Goal: Task Accomplishment & Management: Use online tool/utility

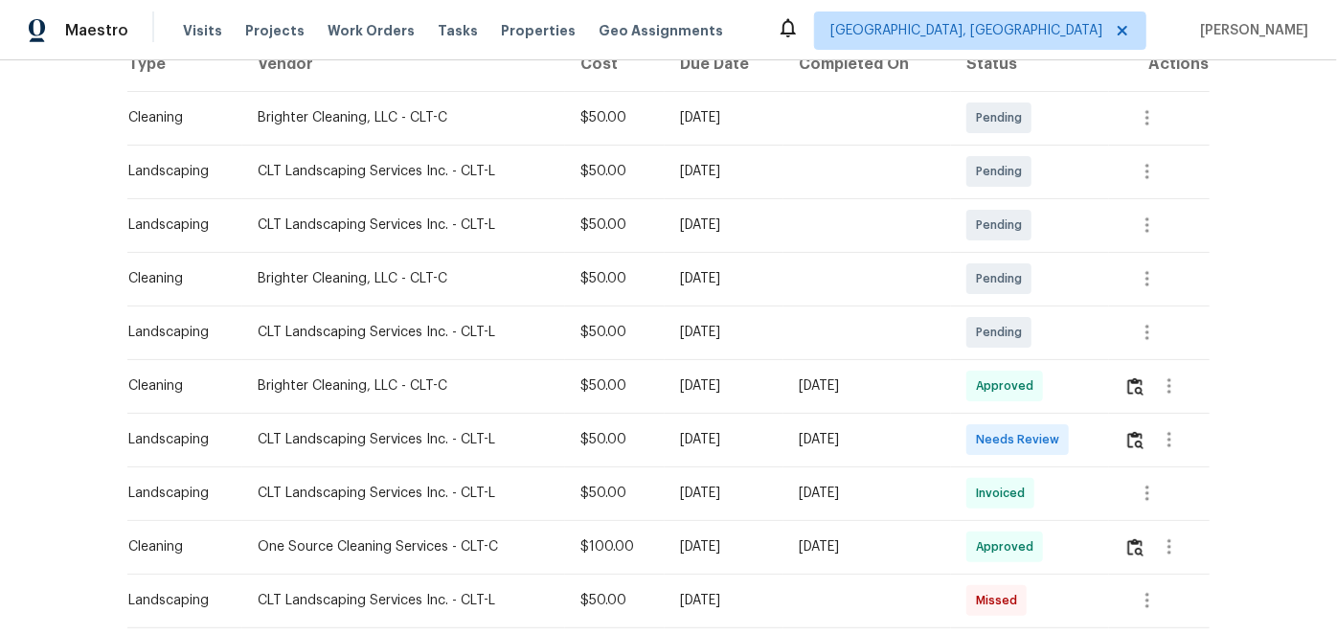
scroll to position [348, 0]
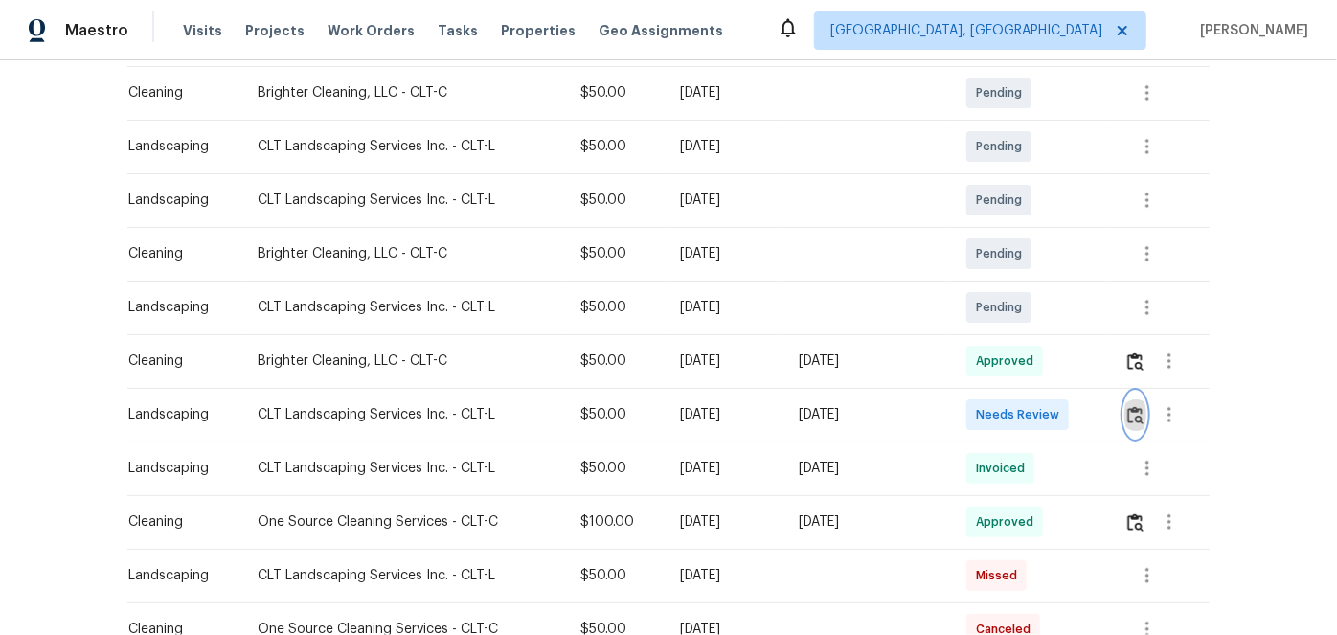
click at [1128, 411] on img "button" at bounding box center [1135, 415] width 16 height 18
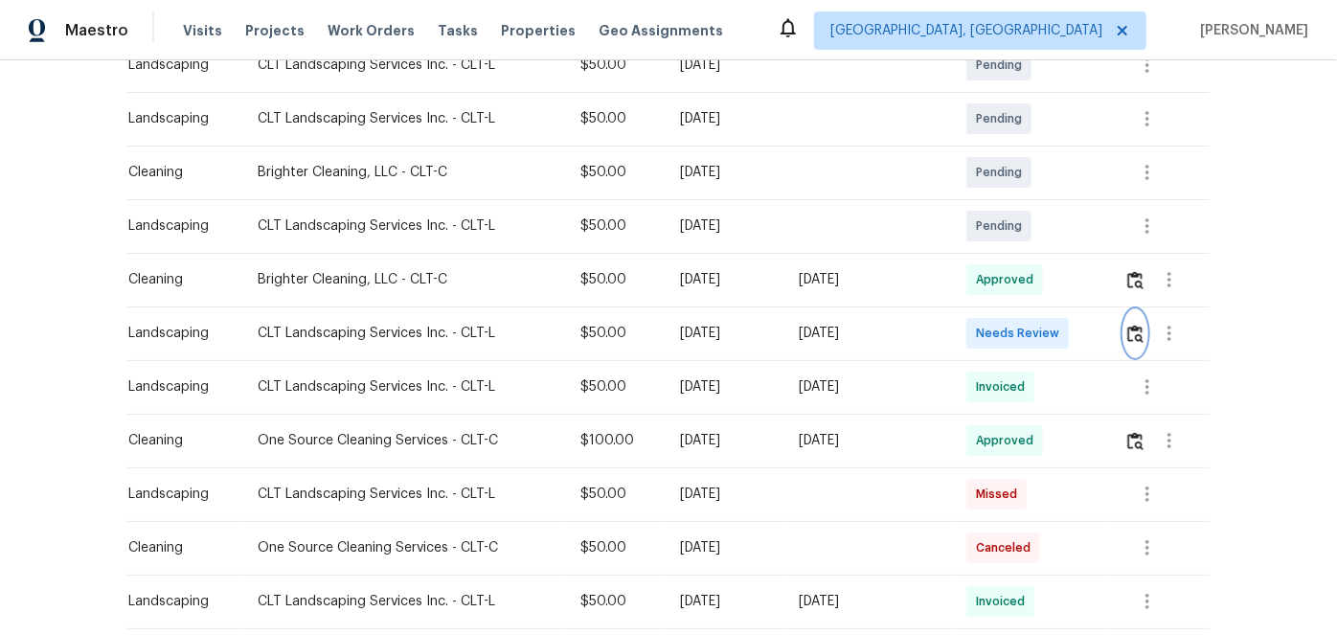
scroll to position [435, 0]
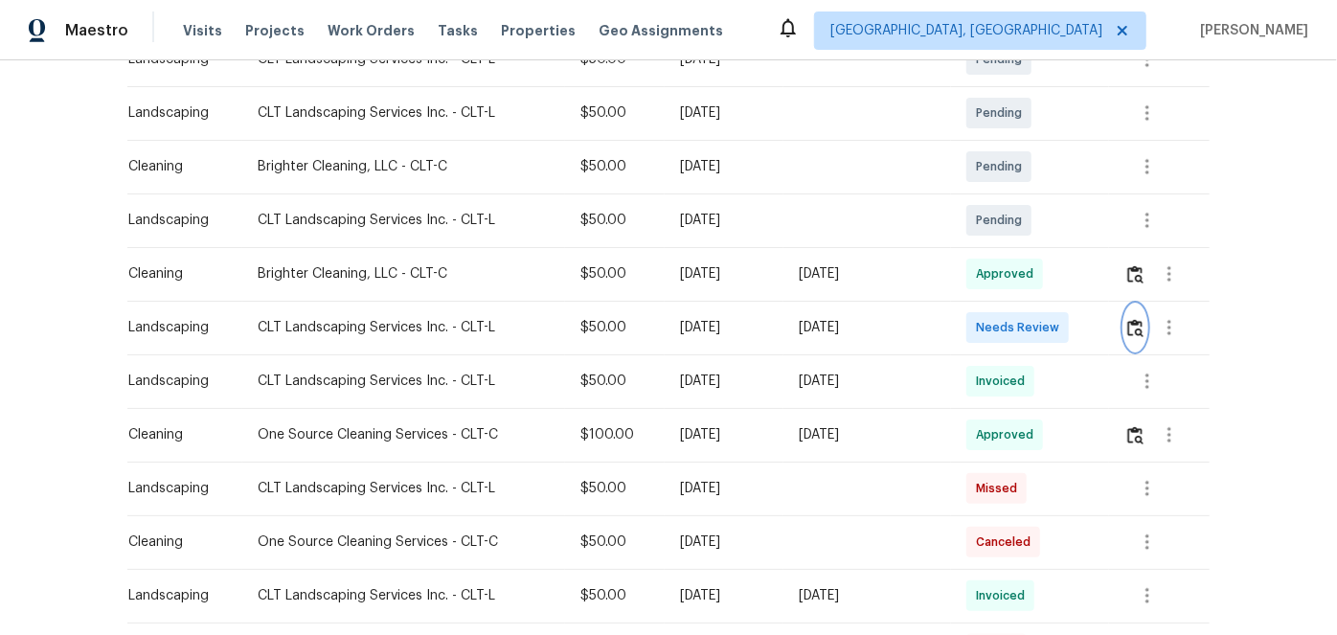
click at [1135, 322] on img "button" at bounding box center [1135, 328] width 16 height 18
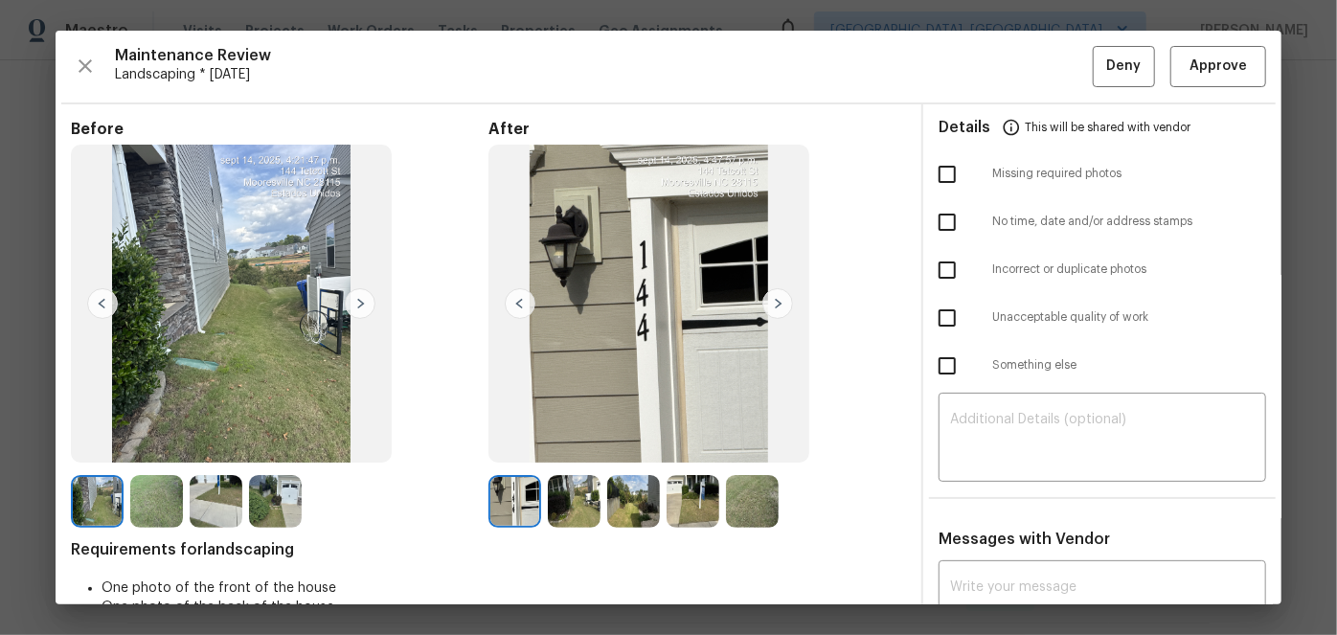
click at [943, 314] on input "checkbox" at bounding box center [947, 318] width 40 height 40
checkbox input "true"
click at [1036, 409] on div "​" at bounding box center [1103, 439] width 328 height 84
paste textarea "Maintenance Audit Team: Hello! Unfortunately, this Landscaping visit completed …"
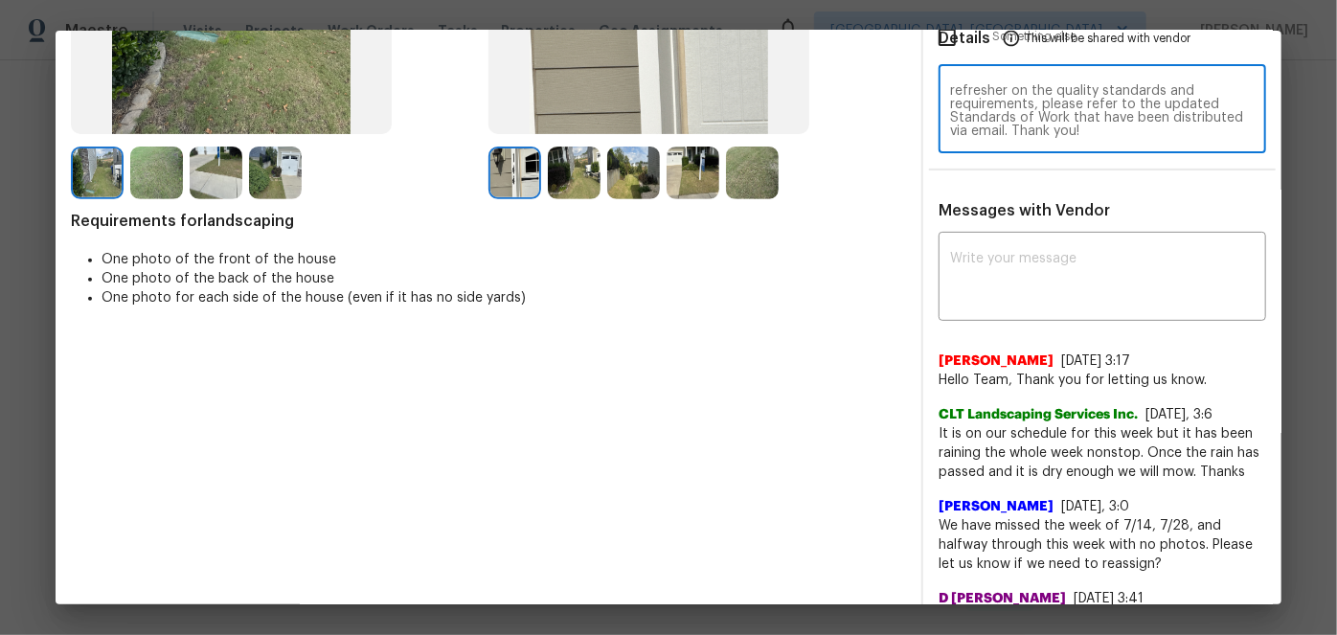
scroll to position [348, 0]
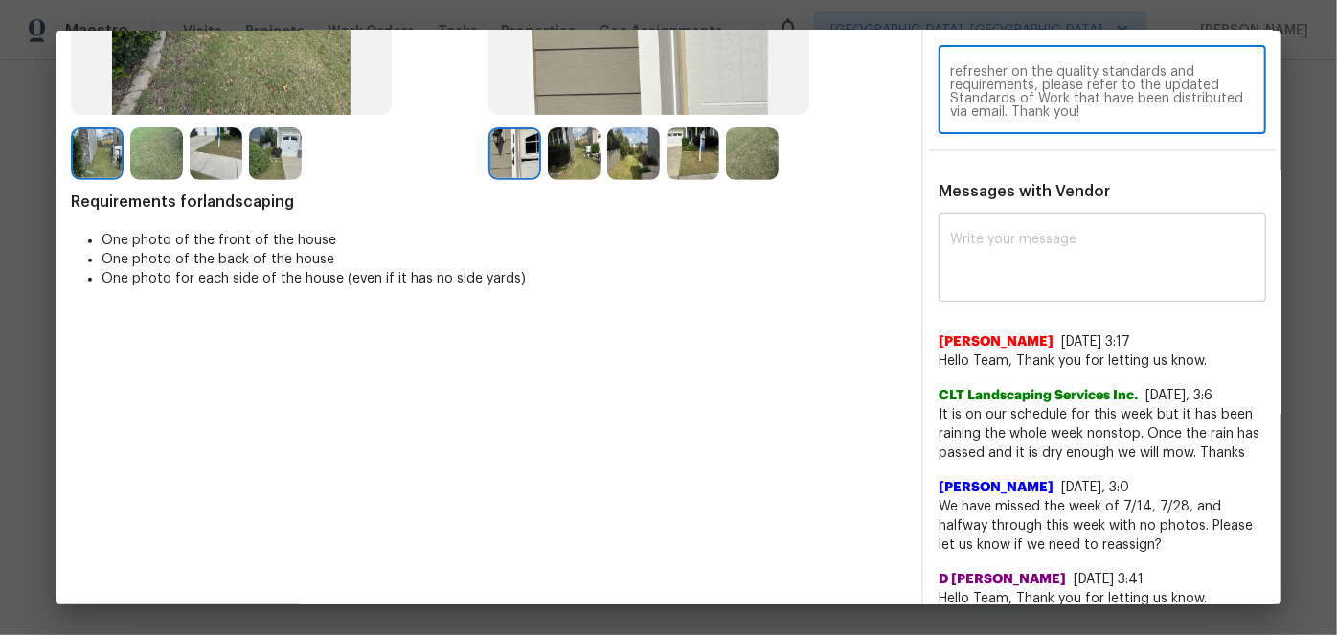
type textarea "Maintenance Audit Team: Hello! Unfortunately, this Landscaping visit completed …"
click at [982, 239] on textarea at bounding box center [1102, 260] width 305 height 54
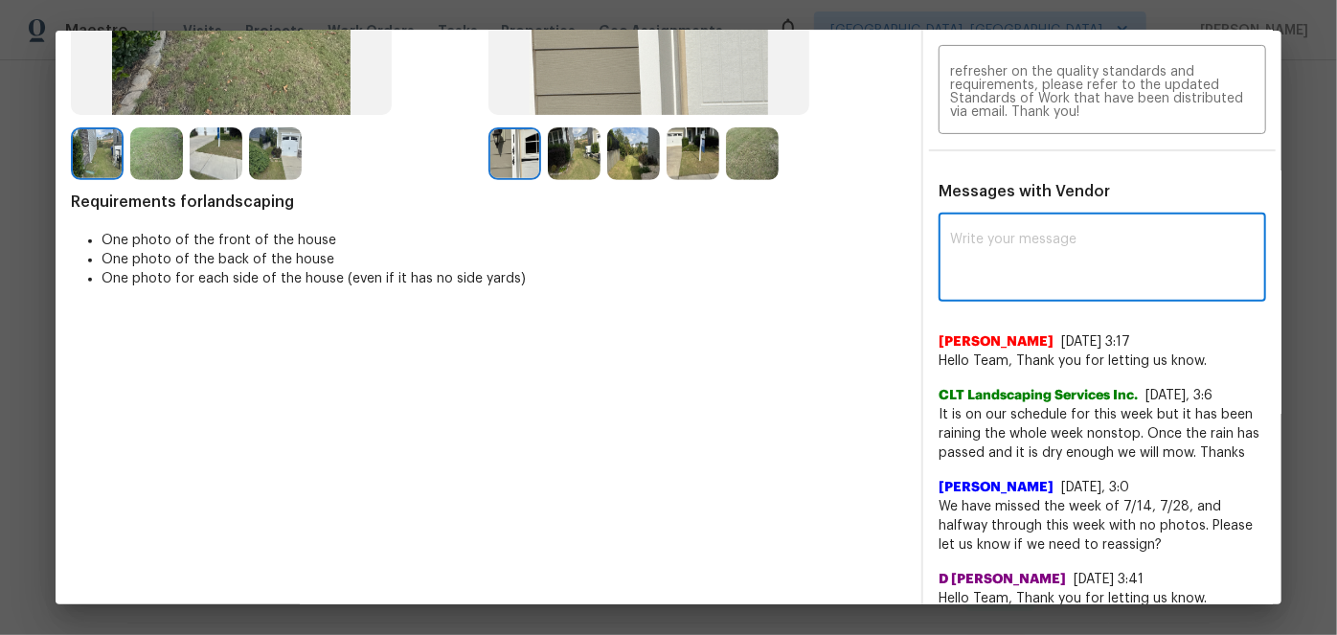
paste textarea "Maintenance Audit Team: Hello! Unfortunately, this Landscaping visit completed …"
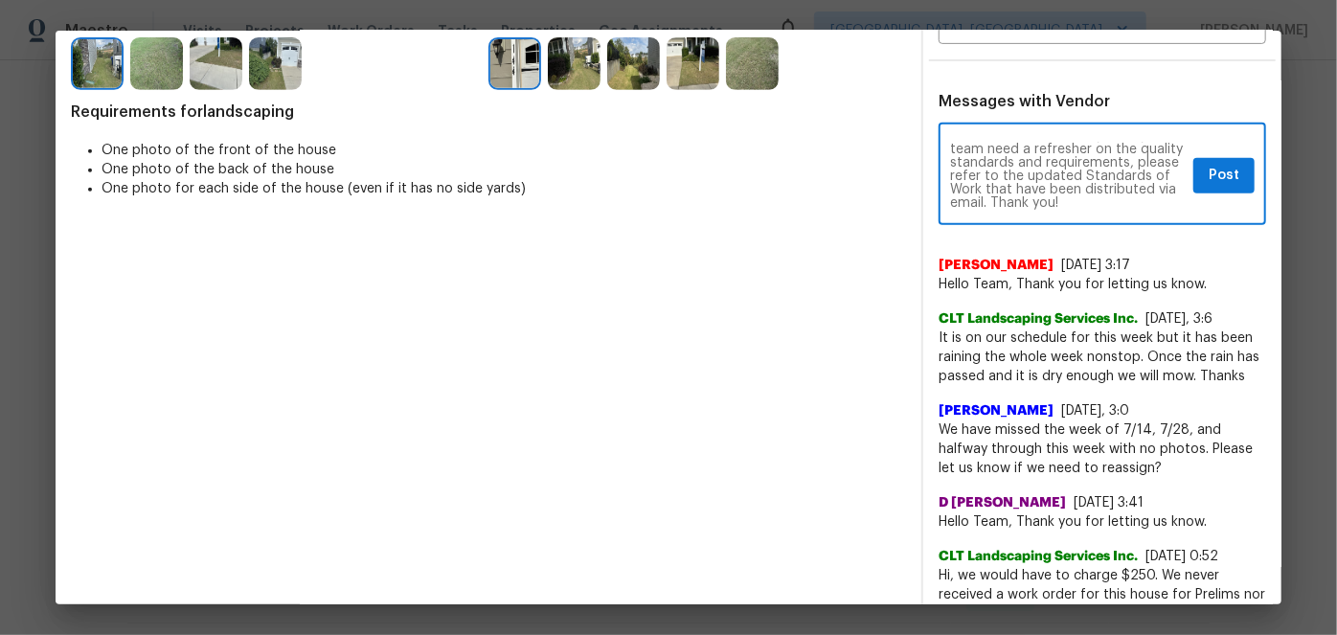
scroll to position [261, 0]
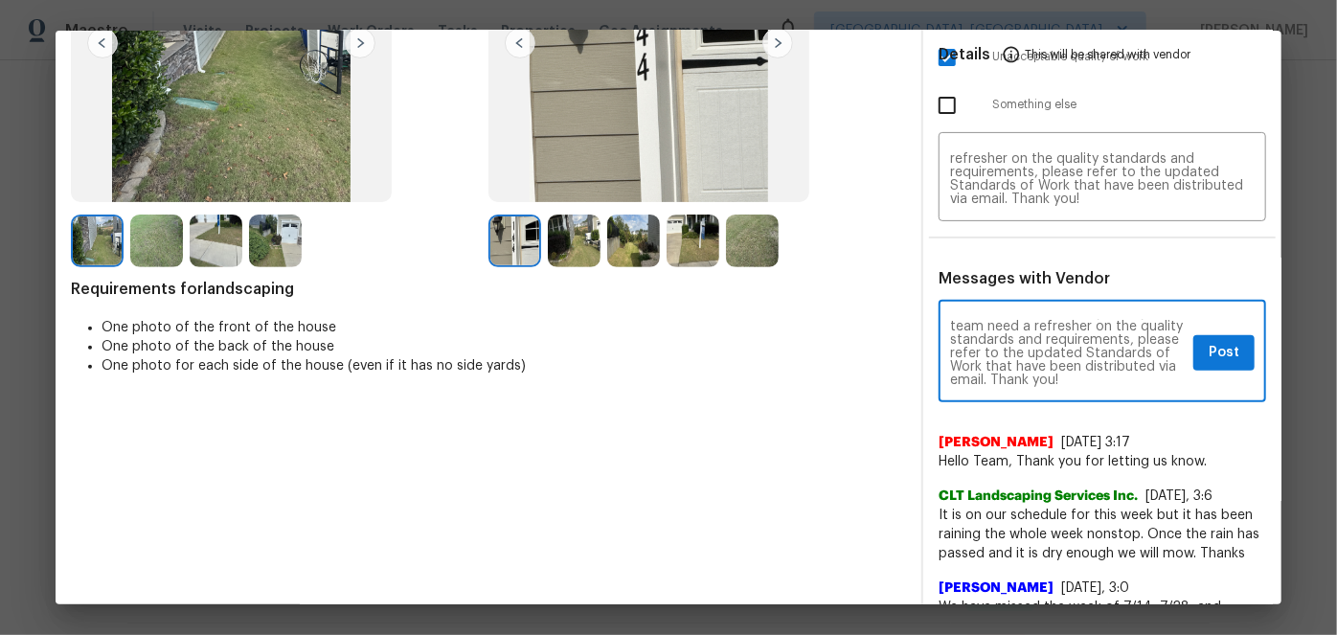
type textarea "Maintenance Audit Team: Hello! Unfortunately, this Landscaping visit completed …"
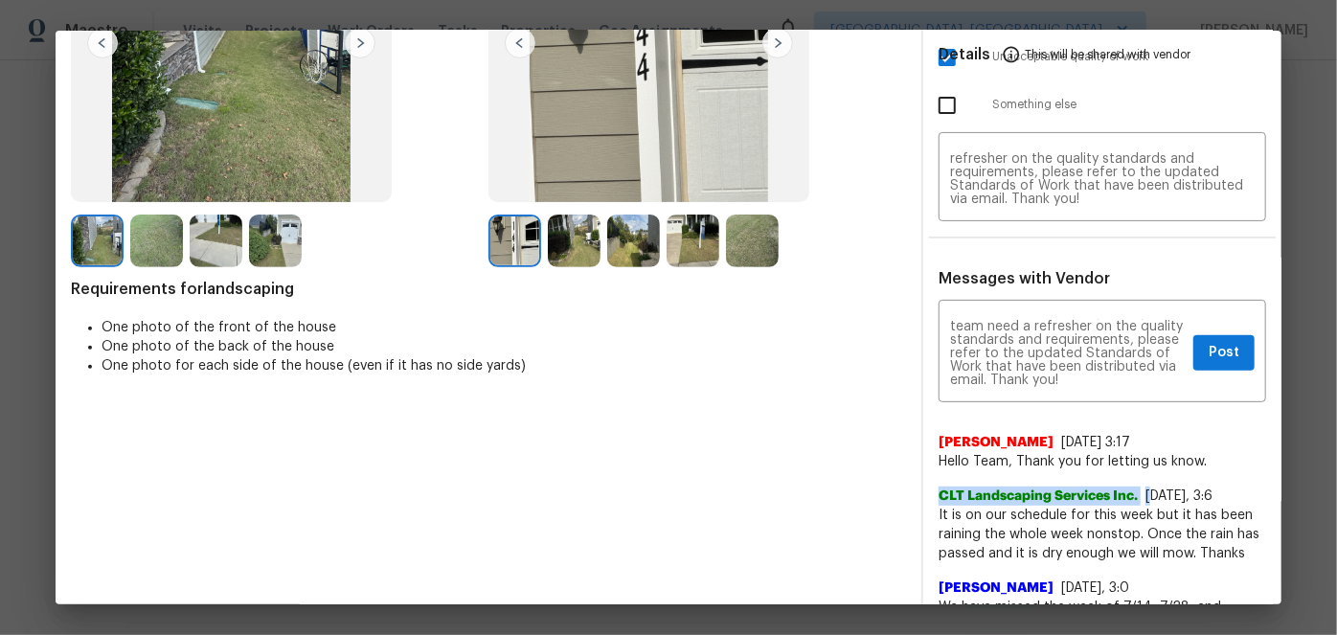
drag, startPoint x: 934, startPoint y: 491, endPoint x: 1145, endPoint y: 496, distance: 211.7
click at [1145, 496] on div "CLT Landscaping Services Inc. 8/7/25, 3:6" at bounding box center [1103, 496] width 328 height 19
click at [786, 481] on div "Before After Requirements for landscaping One photo of the front of the house O…" at bounding box center [488, 483] width 835 height 1248
click at [1209, 351] on span "Post" at bounding box center [1224, 353] width 31 height 24
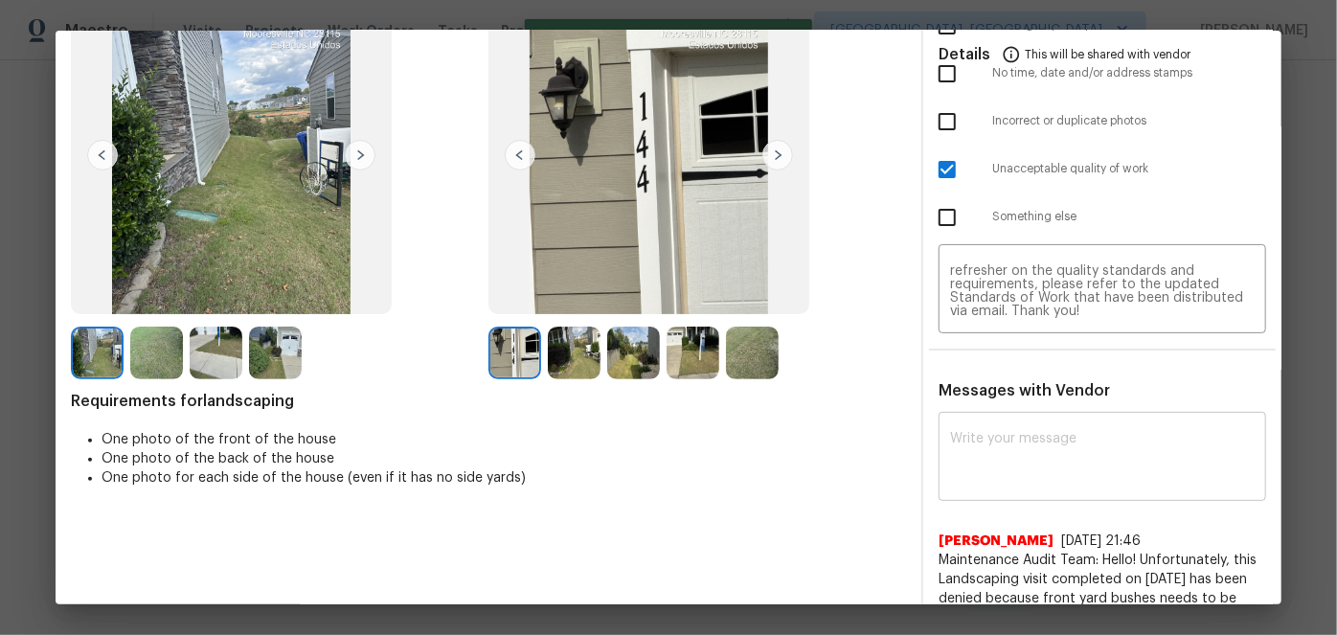
scroll to position [0, 0]
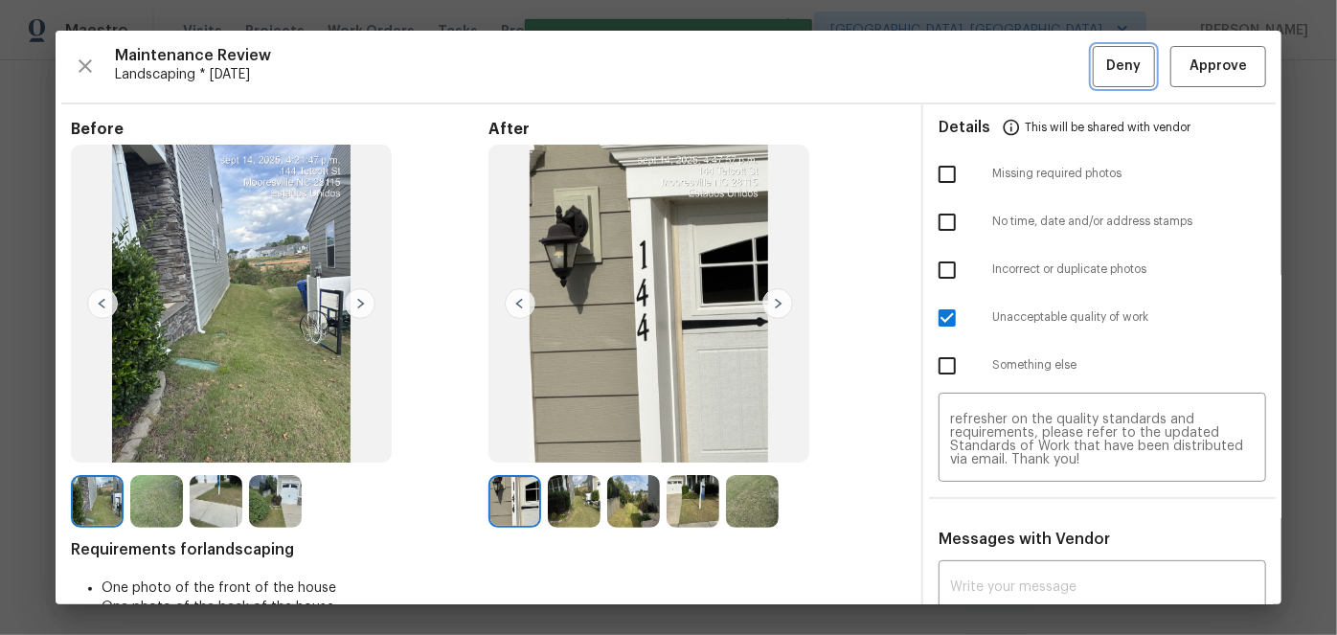
click at [1107, 77] on span "Deny" at bounding box center [1124, 67] width 34 height 24
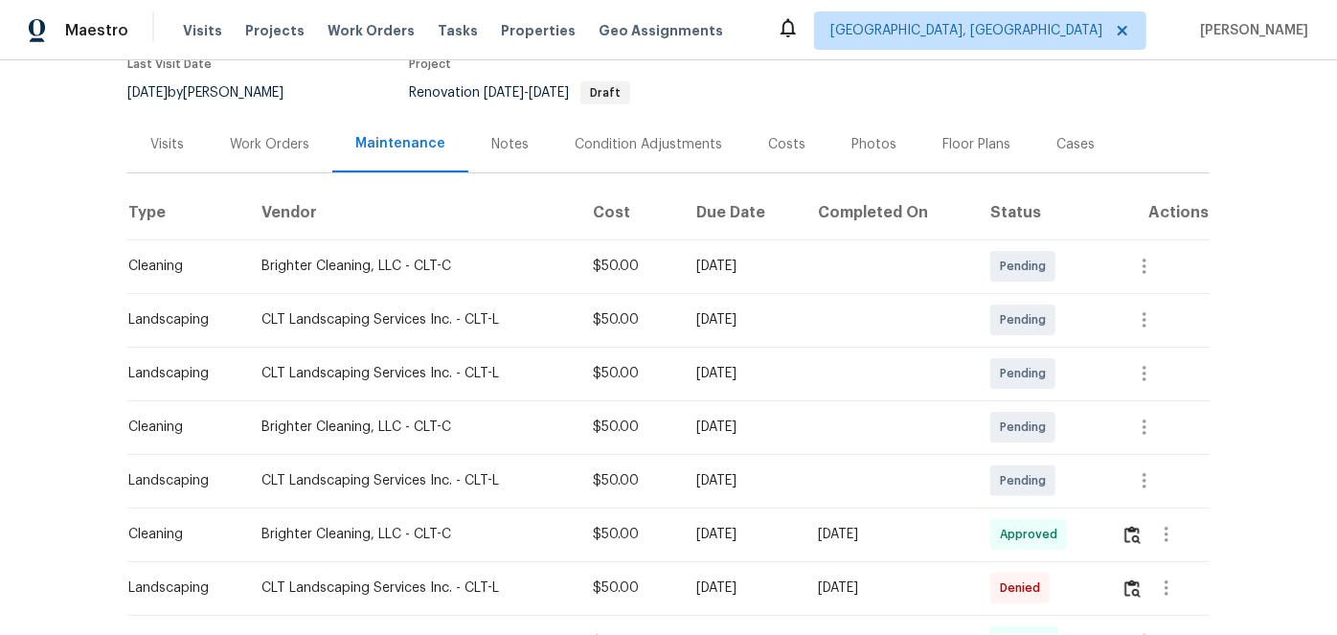
scroll to position [173, 0]
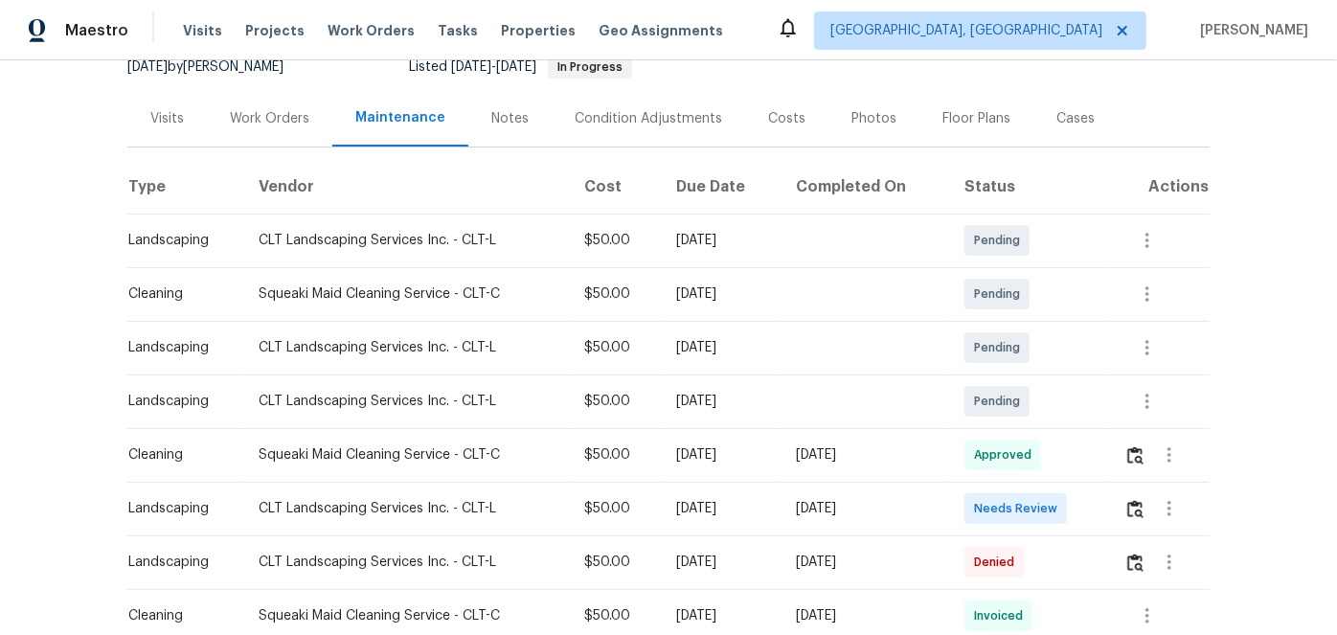
scroll to position [261, 0]
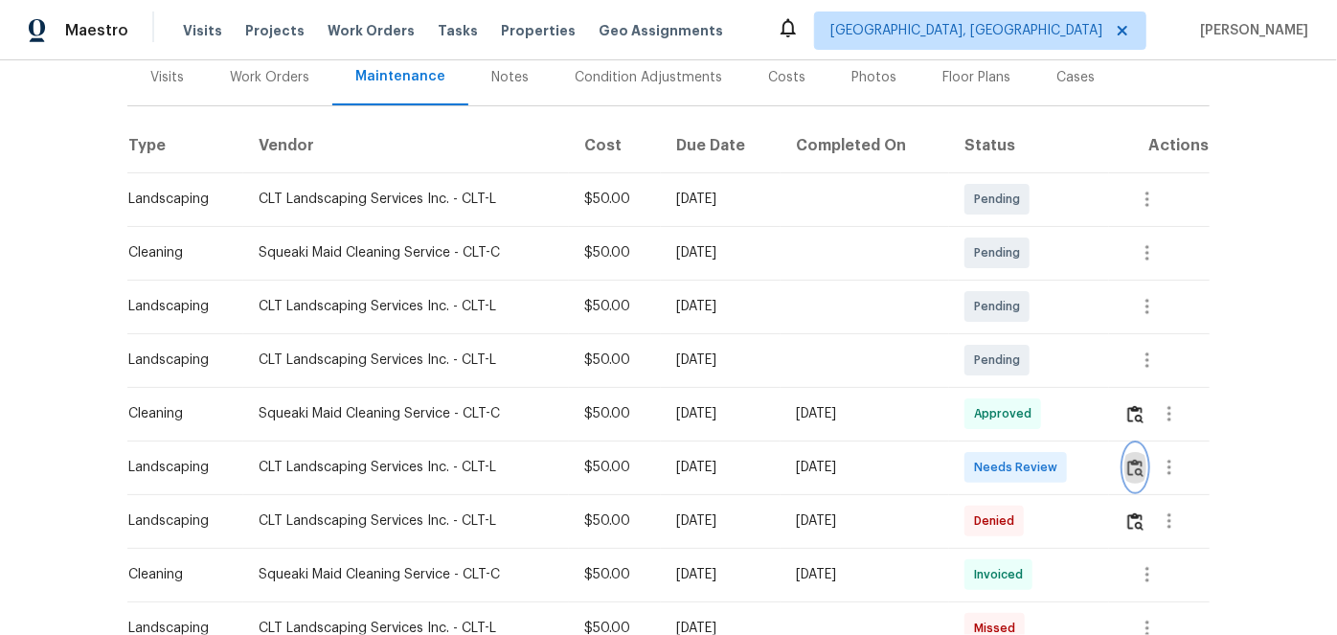
click at [1135, 459] on img "button" at bounding box center [1135, 468] width 16 height 18
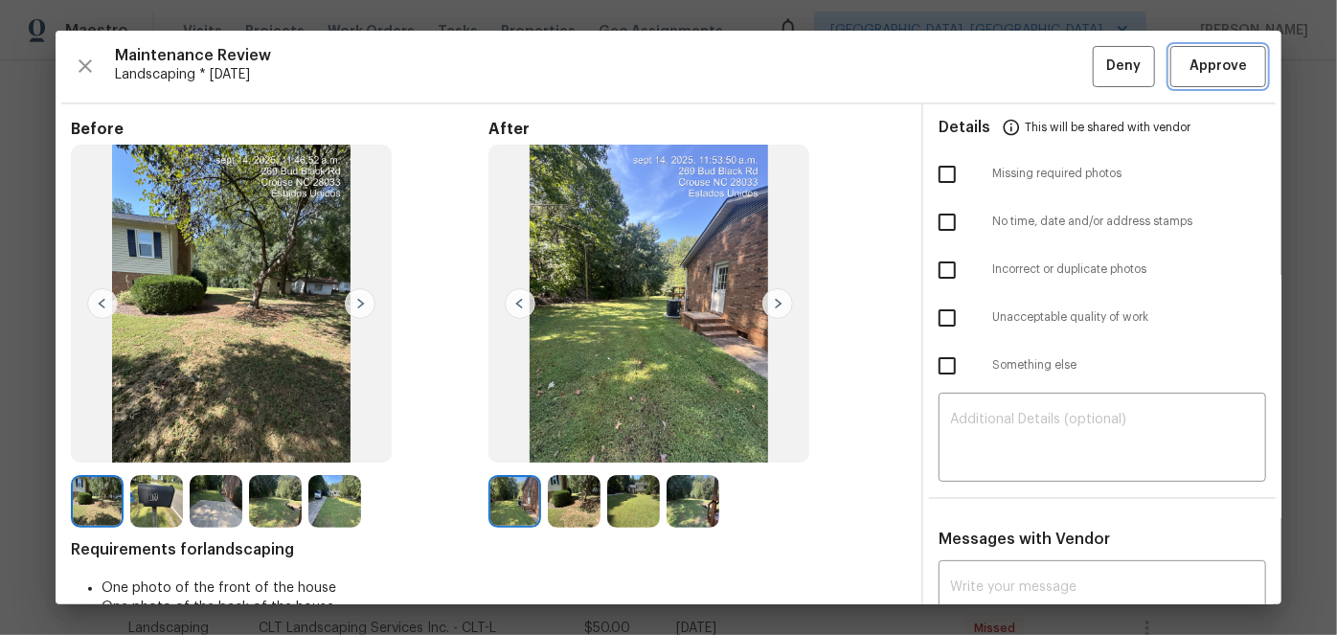
click at [1211, 67] on span "Approve" at bounding box center [1218, 67] width 57 height 24
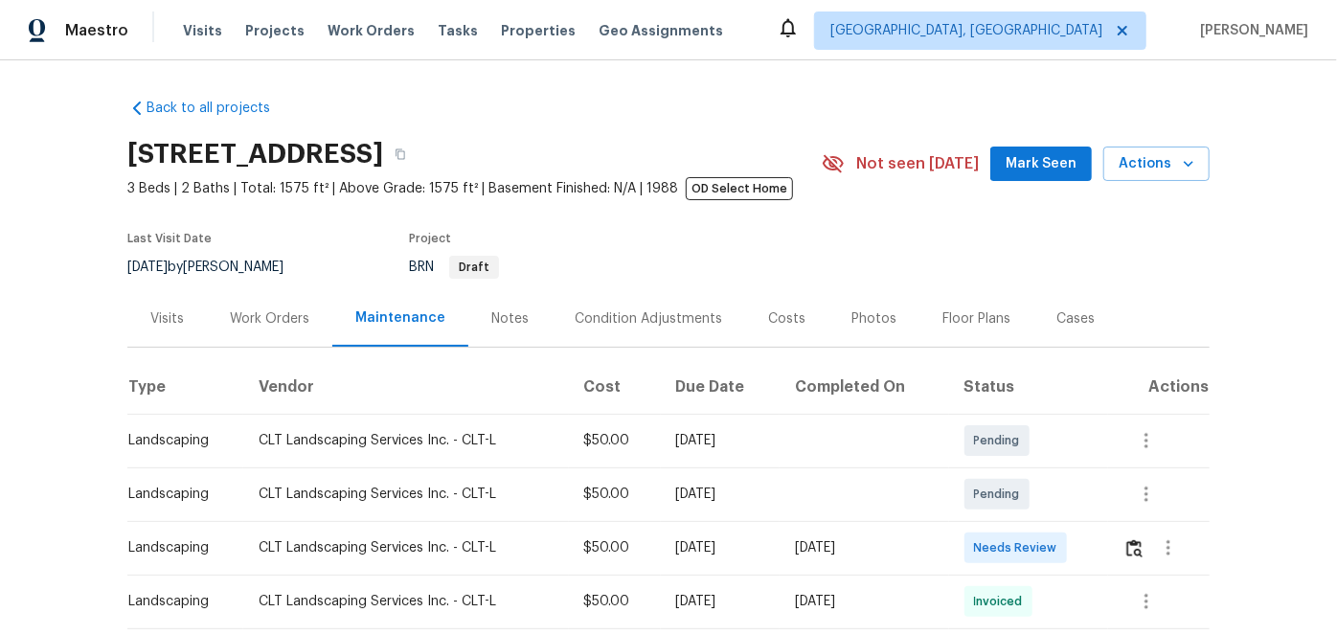
scroll to position [86, 0]
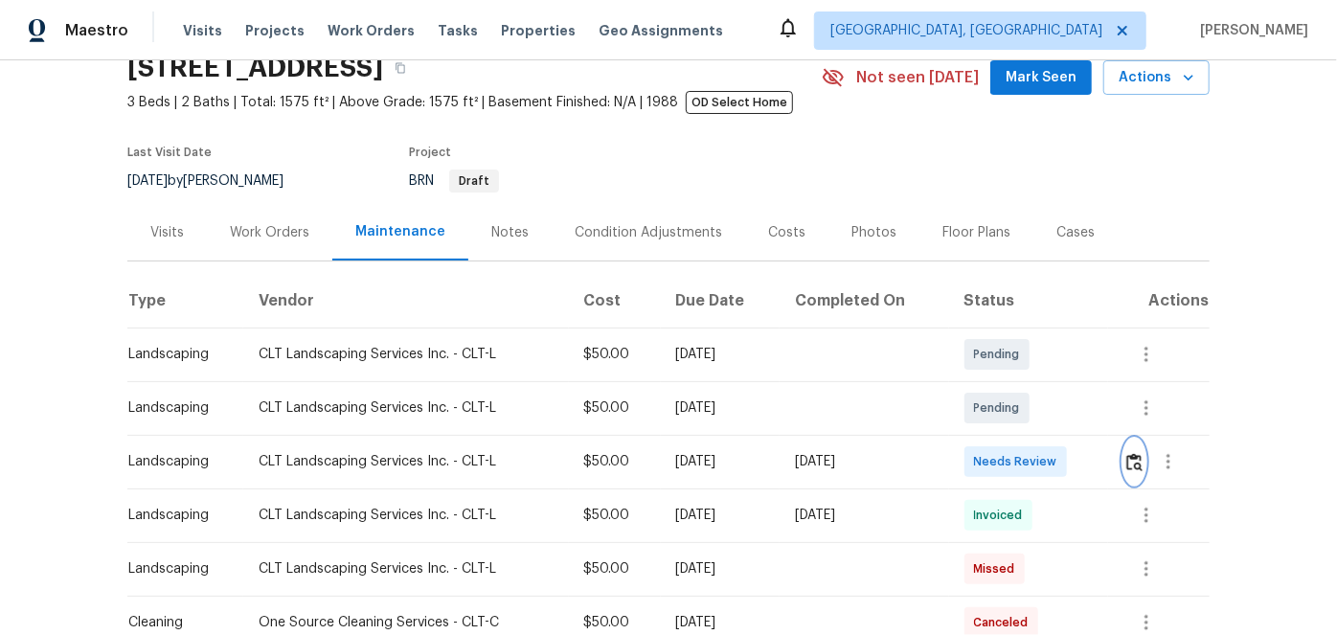
click at [1127, 463] on img "button" at bounding box center [1134, 462] width 16 height 18
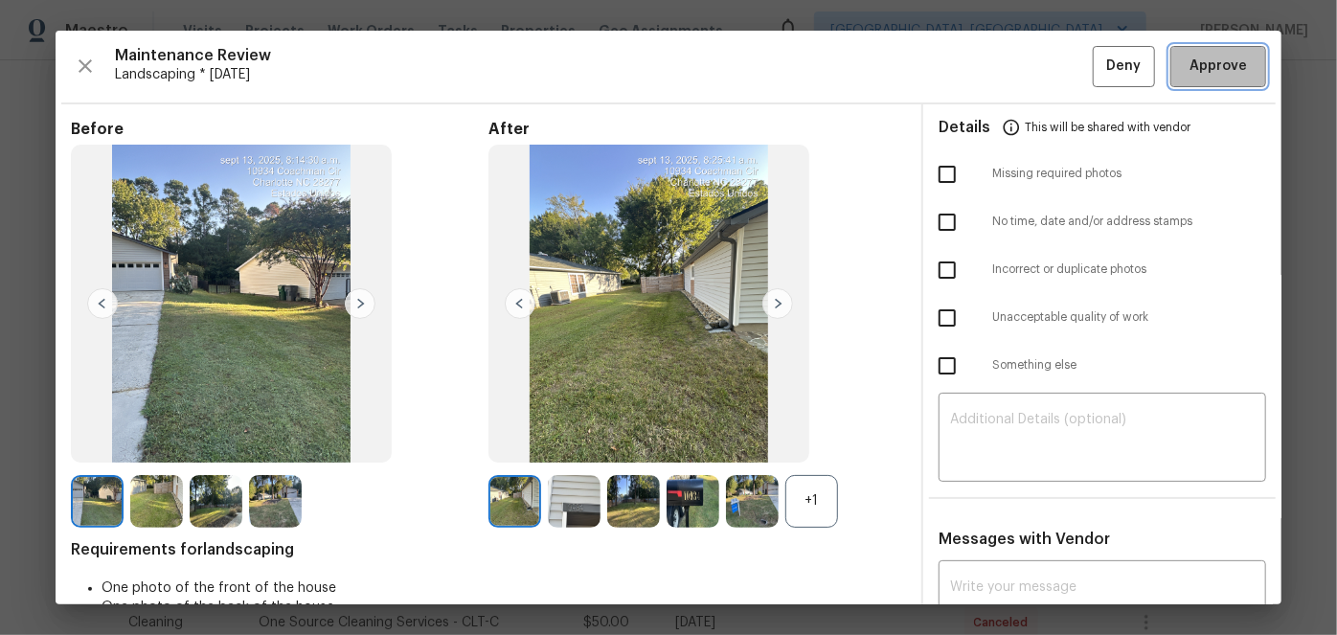
click at [1194, 61] on span "Approve" at bounding box center [1218, 67] width 57 height 24
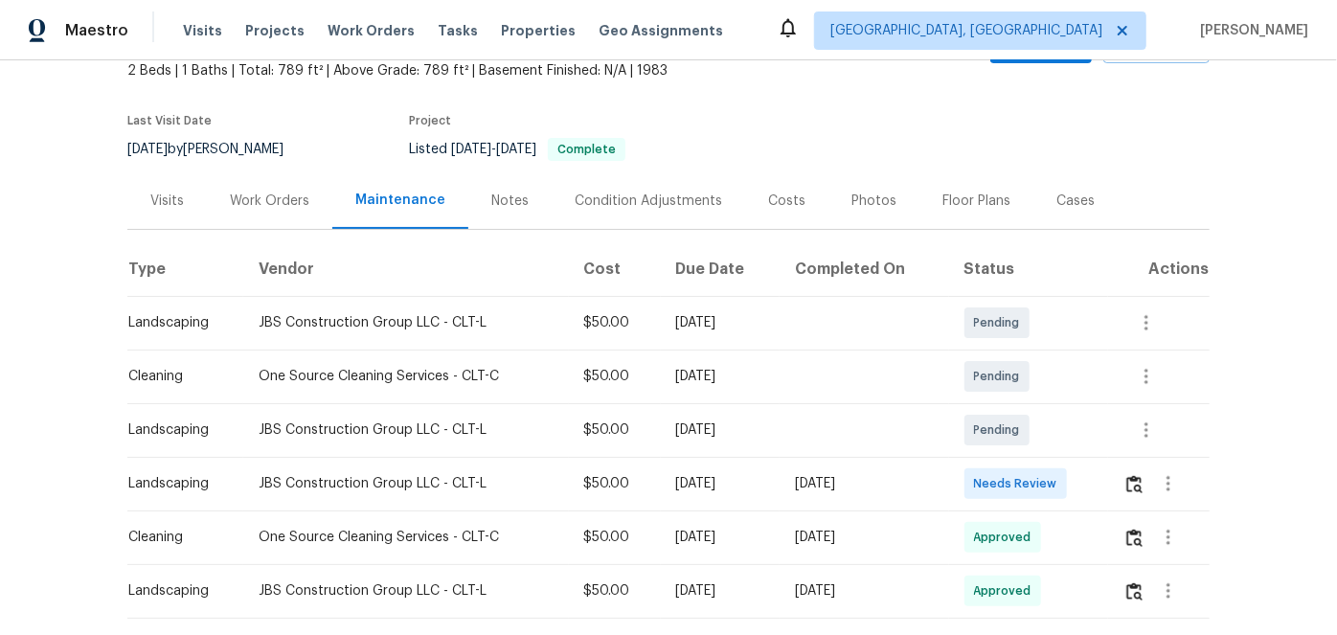
scroll to position [228, 0]
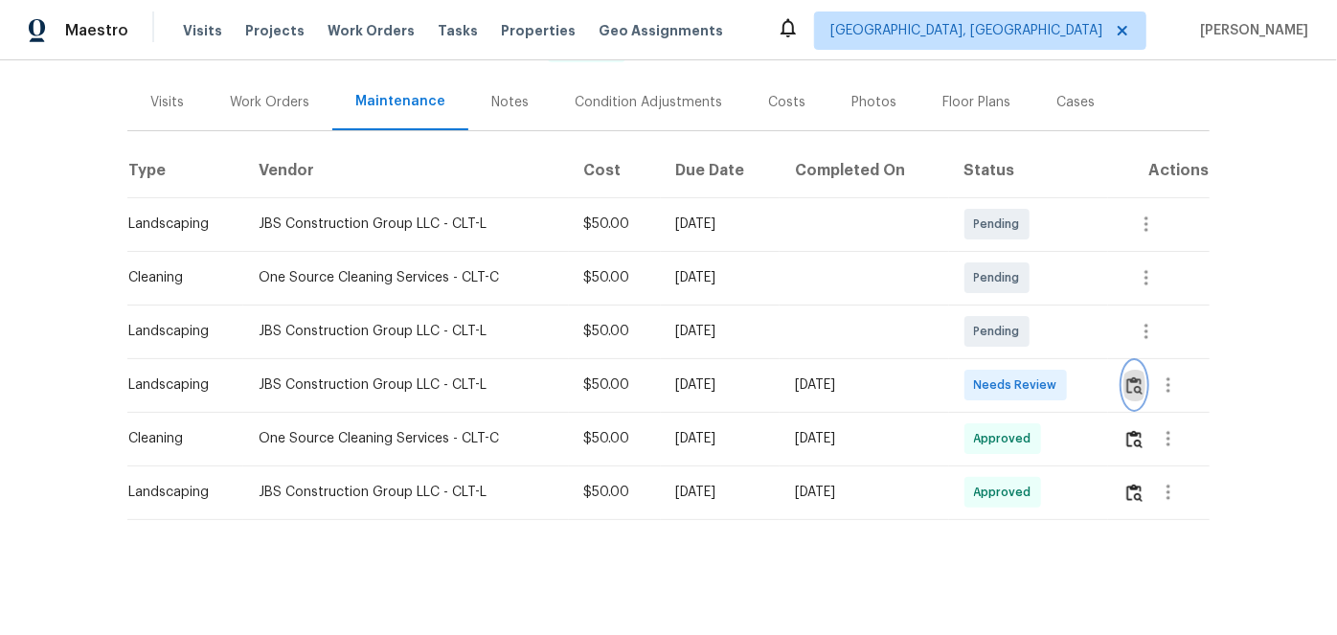
click at [1128, 376] on img "button" at bounding box center [1134, 385] width 16 height 18
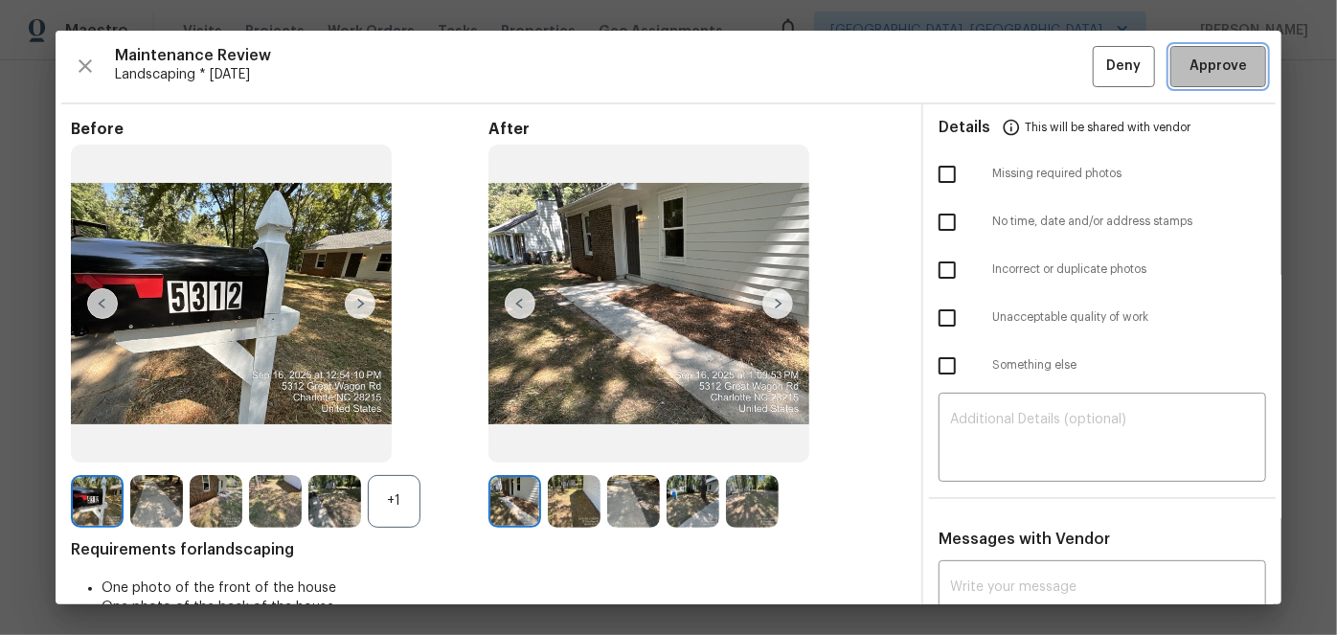
click at [1195, 77] on span "Approve" at bounding box center [1218, 67] width 57 height 24
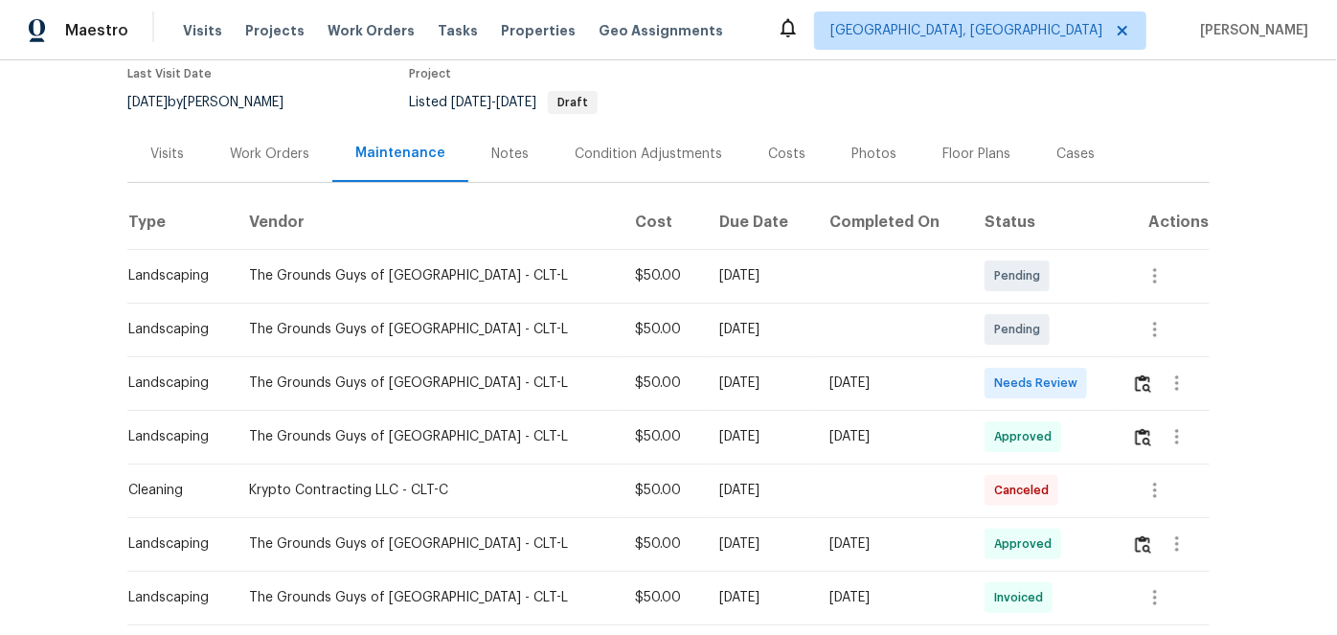
scroll to position [173, 0]
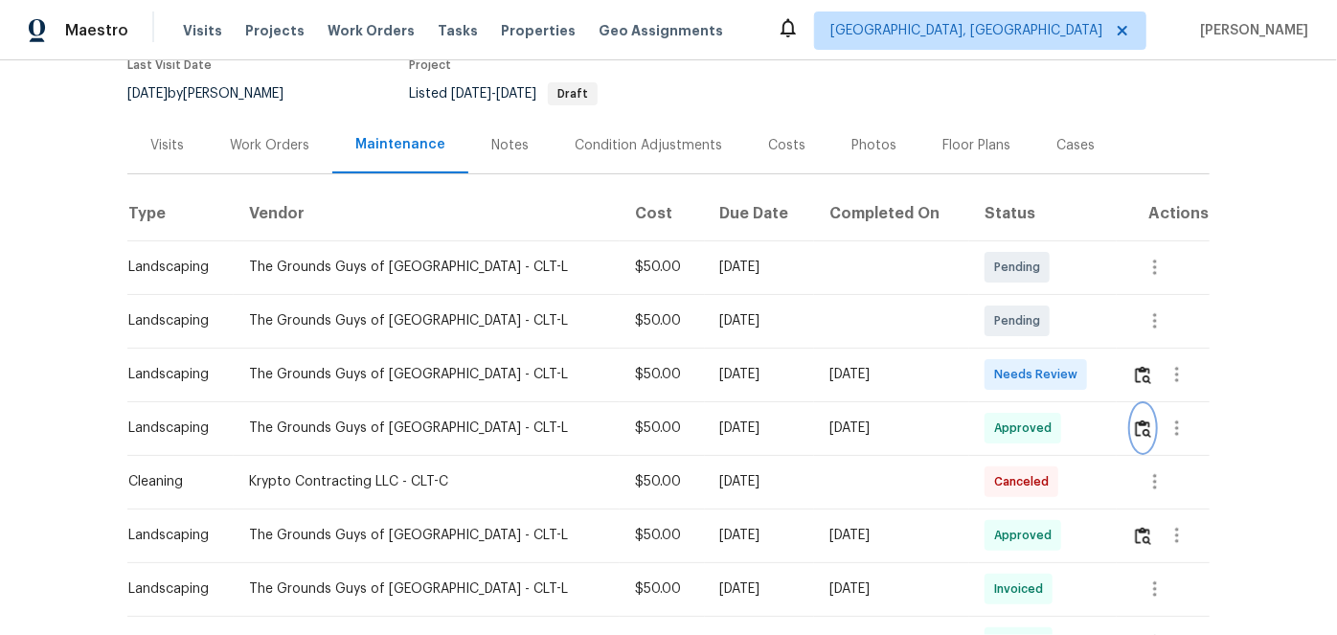
click at [1135, 427] on img "button" at bounding box center [1143, 429] width 16 height 18
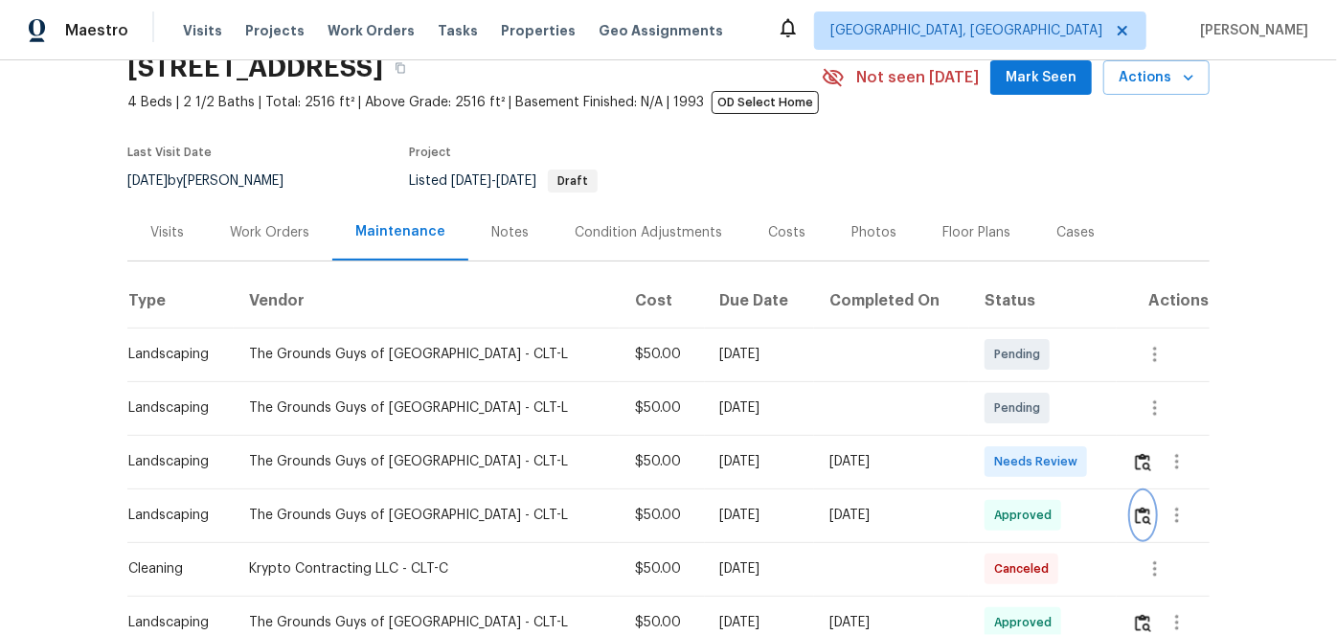
scroll to position [0, 0]
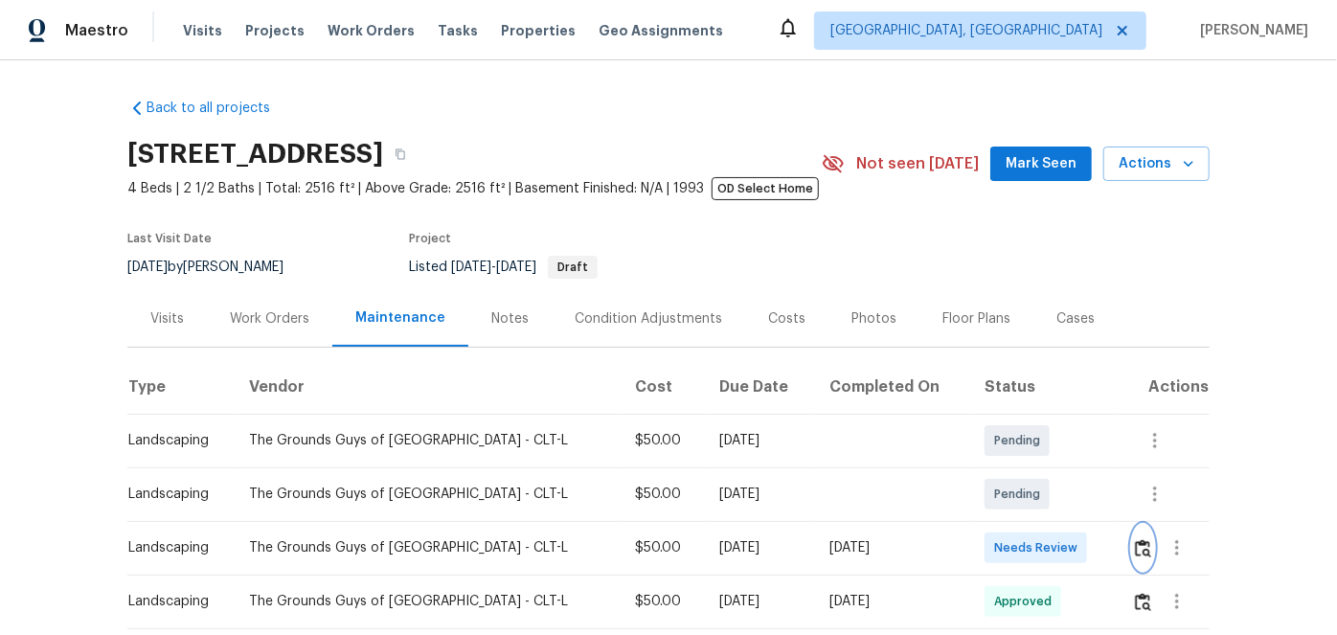
click at [1135, 552] on img "button" at bounding box center [1143, 548] width 16 height 18
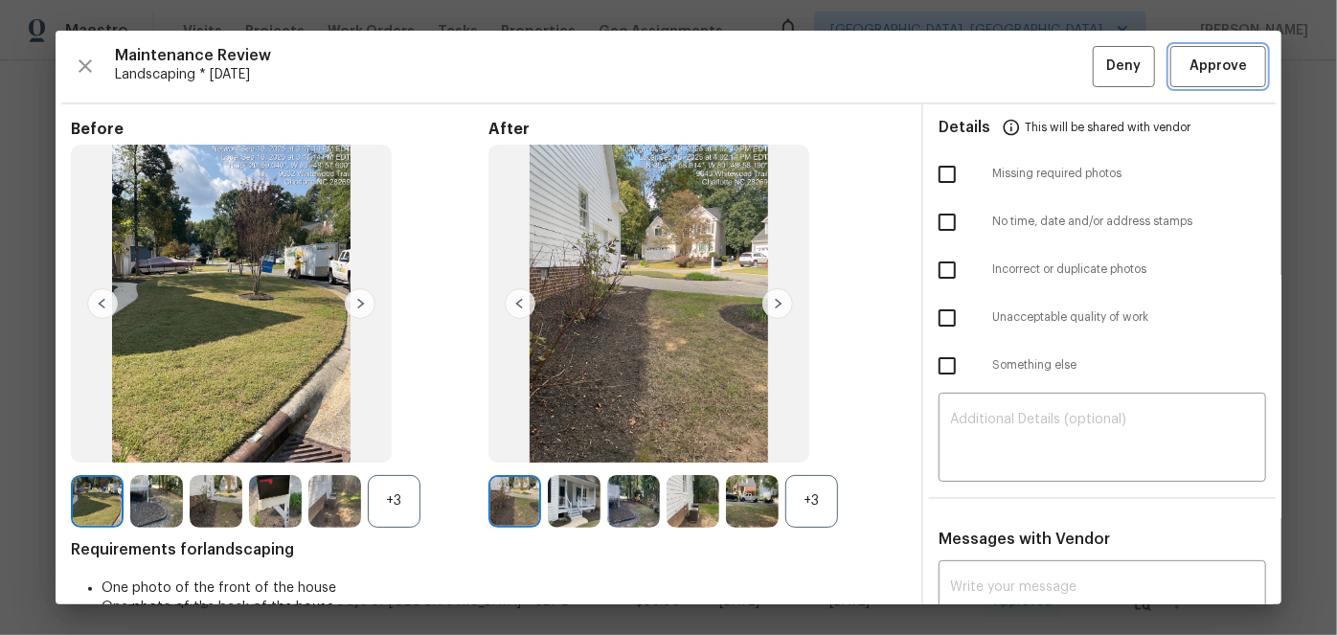
click at [1212, 71] on span "Approve" at bounding box center [1218, 67] width 57 height 24
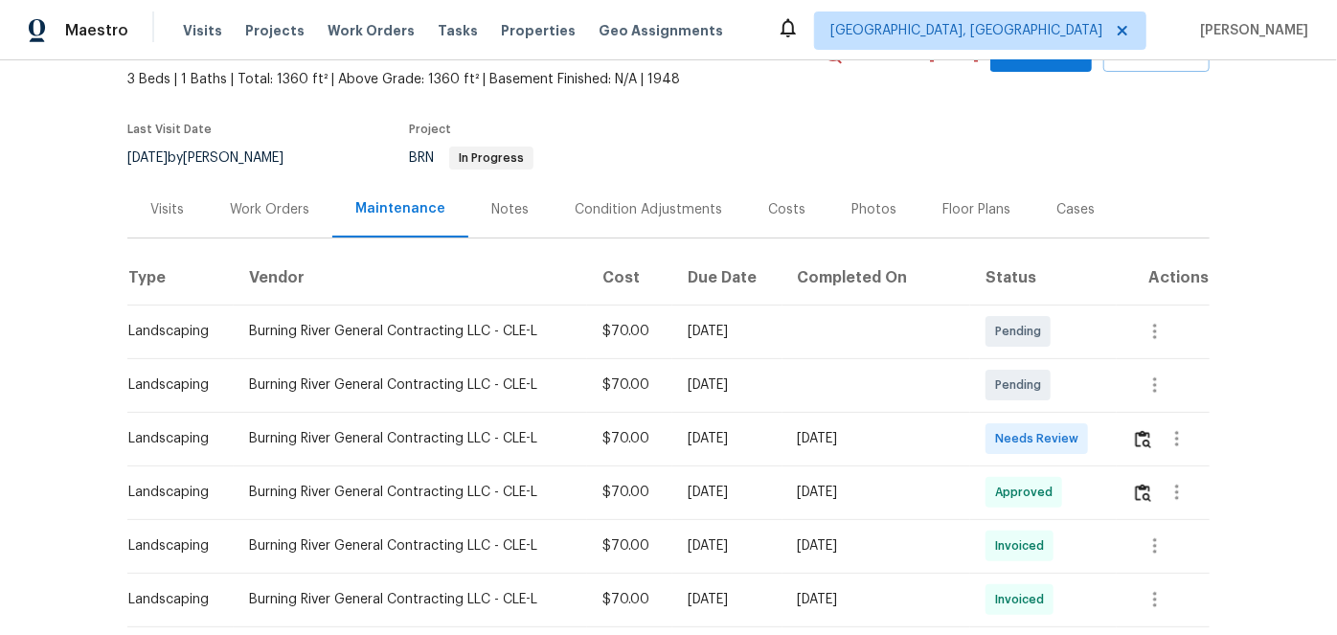
scroll to position [173, 0]
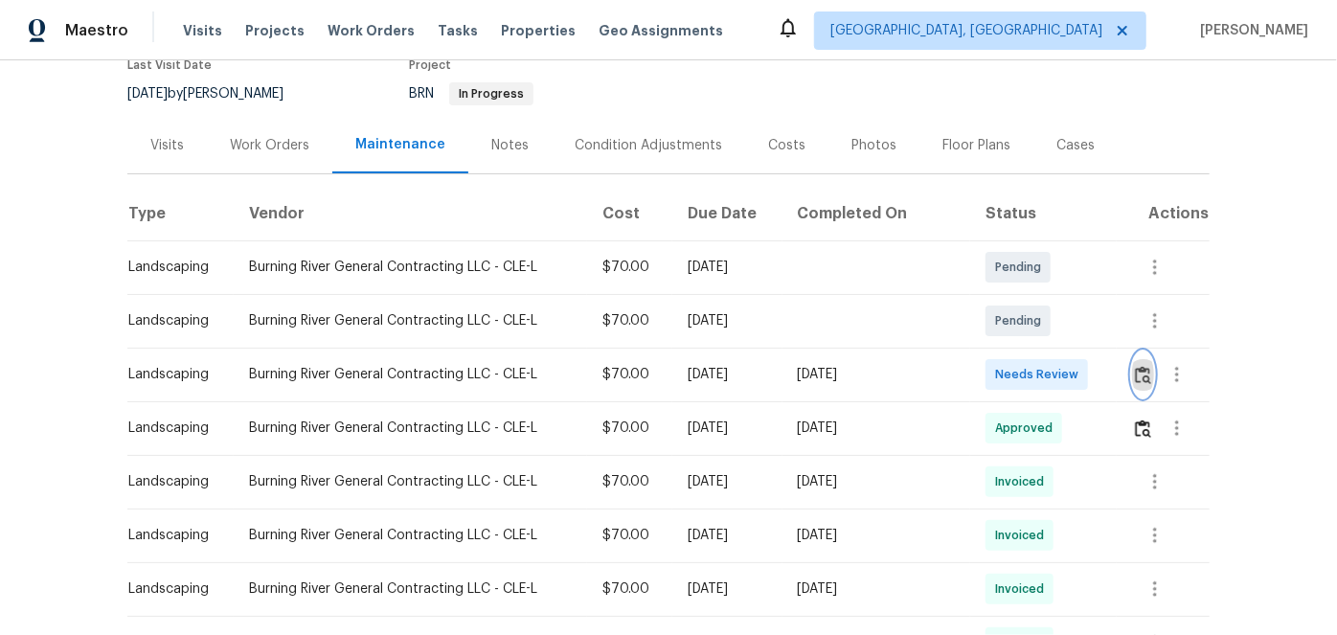
click at [1139, 371] on img "button" at bounding box center [1143, 375] width 16 height 18
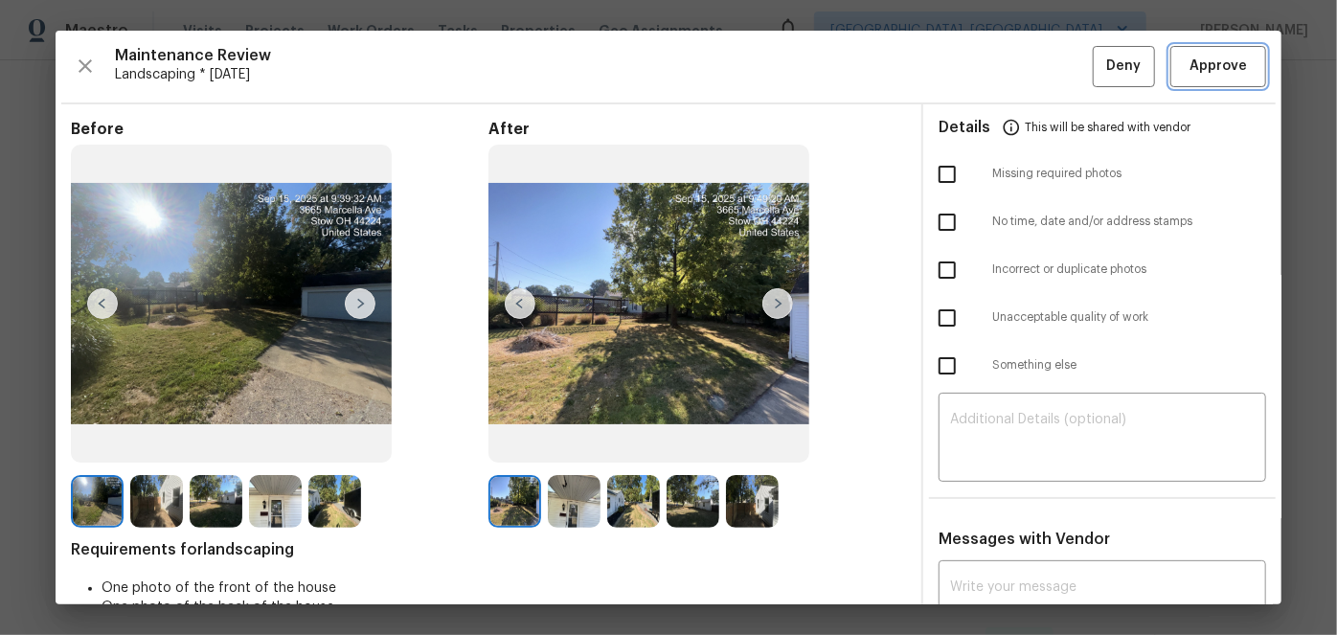
click at [1202, 72] on span "Approve" at bounding box center [1218, 67] width 57 height 24
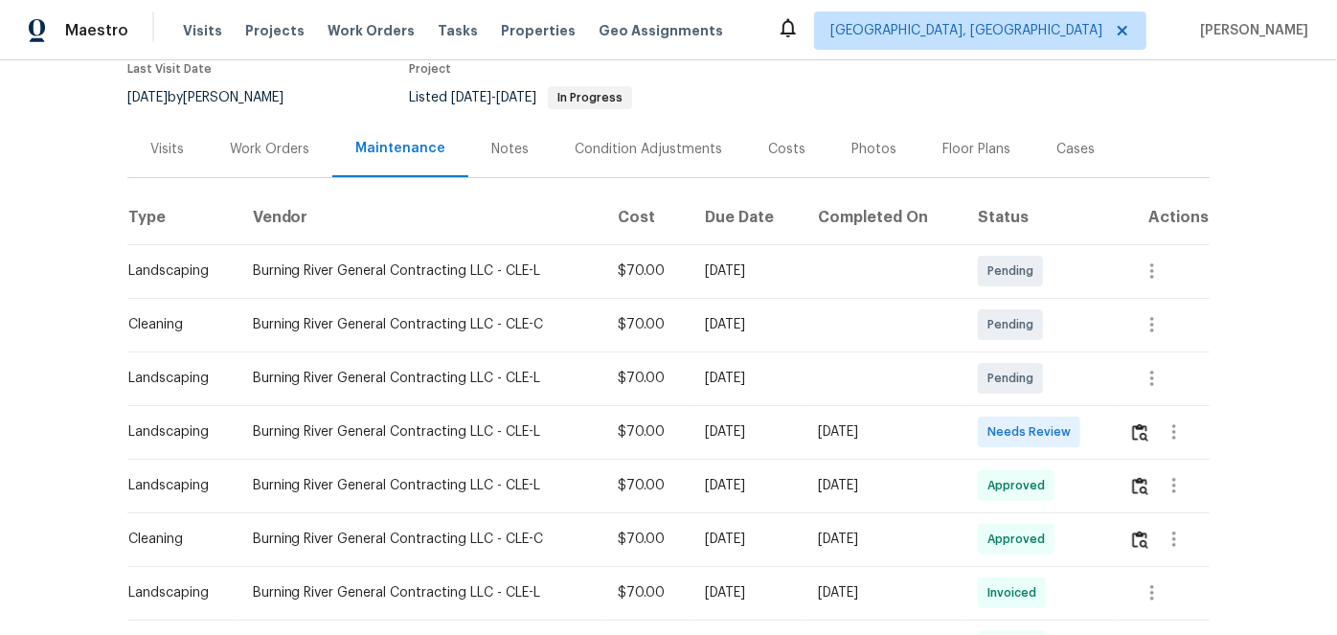
scroll to position [173, 0]
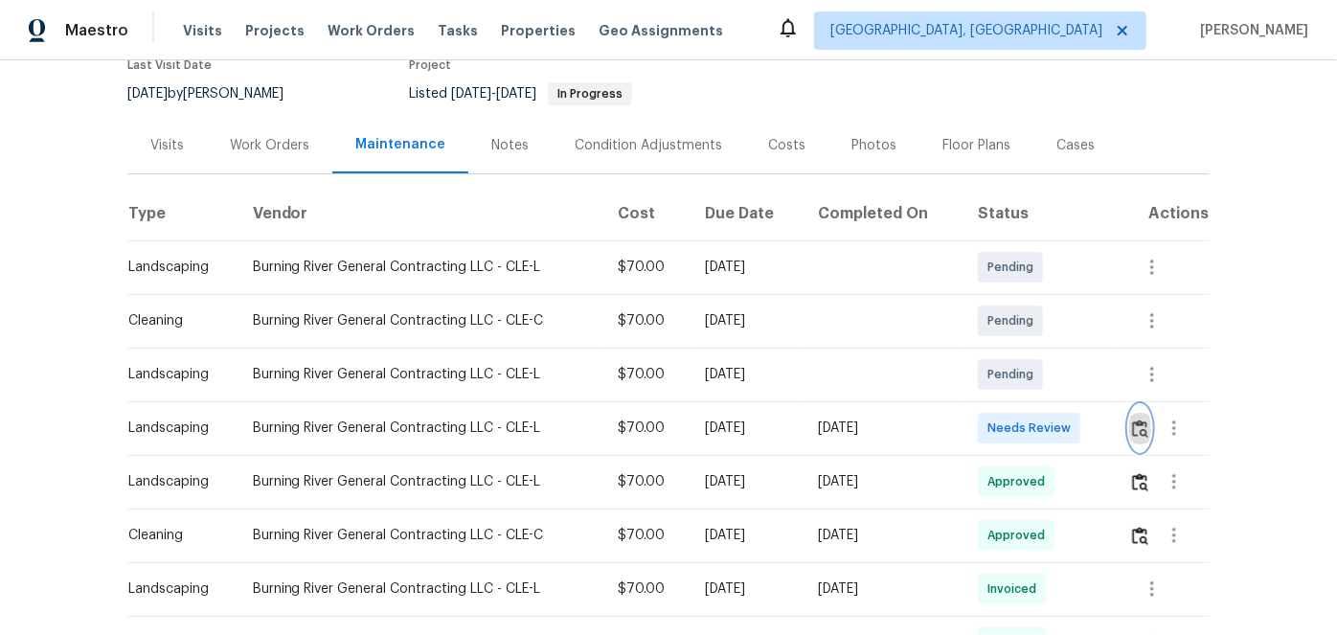
click at [1139, 427] on img "button" at bounding box center [1140, 429] width 16 height 18
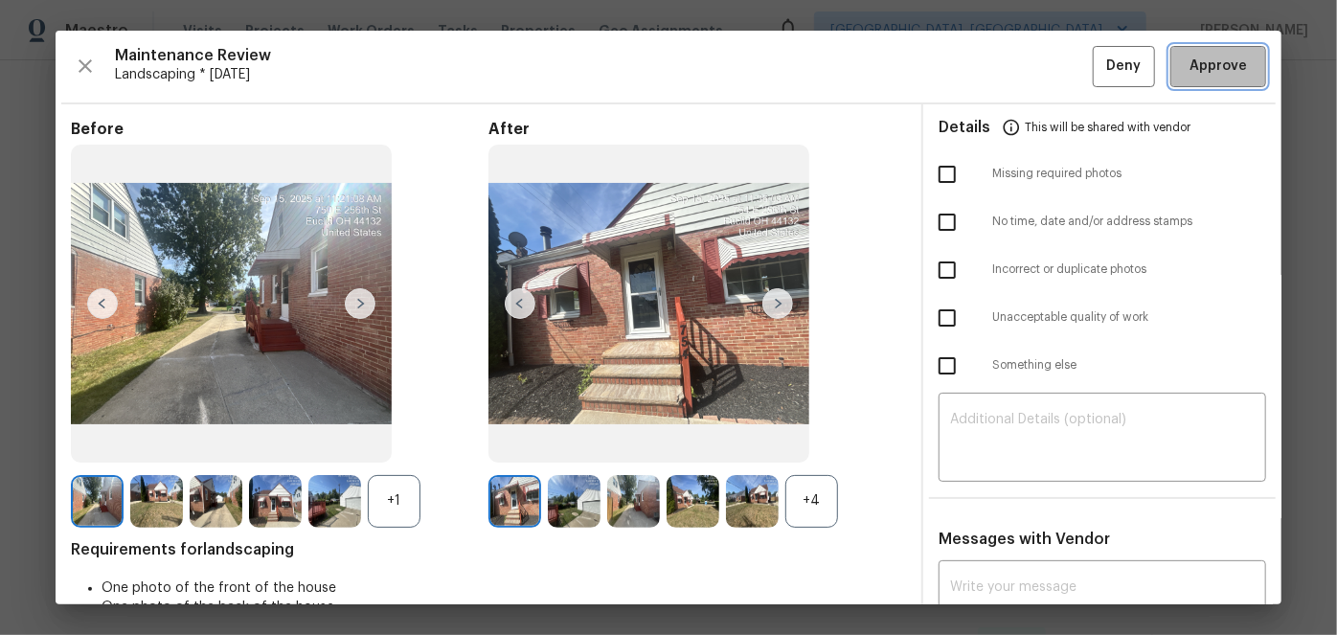
click at [1218, 61] on span "Approve" at bounding box center [1218, 67] width 57 height 24
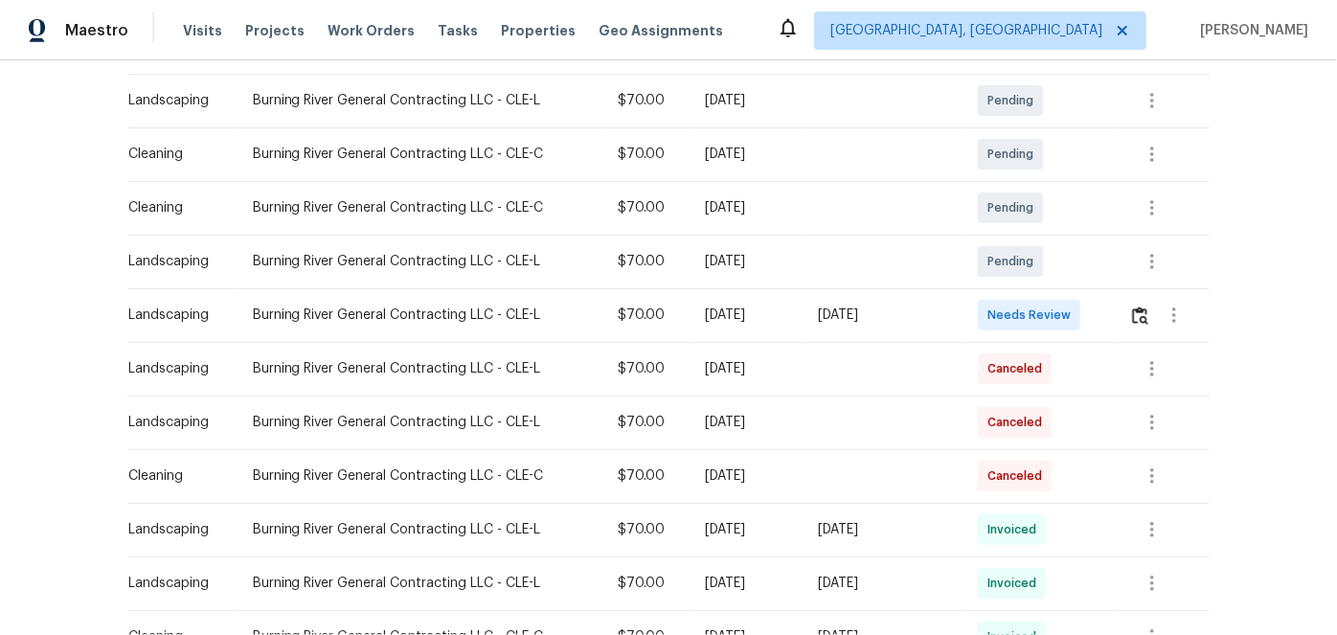
scroll to position [348, 0]
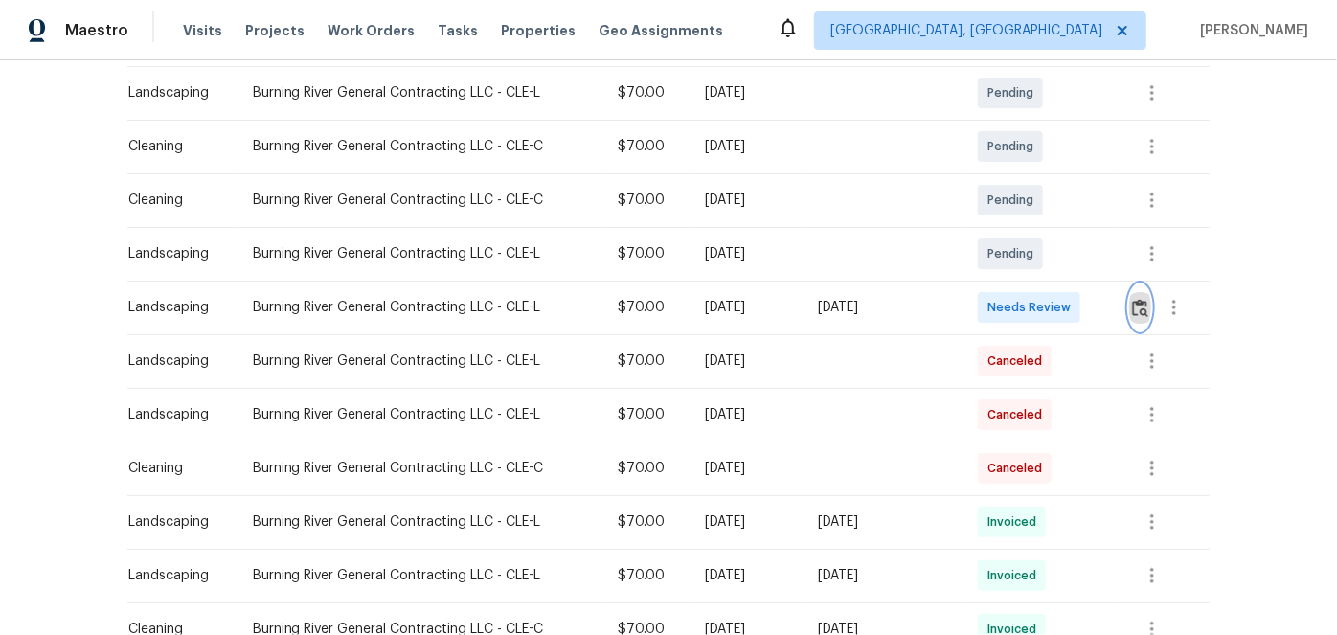
click at [1143, 306] on img "button" at bounding box center [1140, 308] width 16 height 18
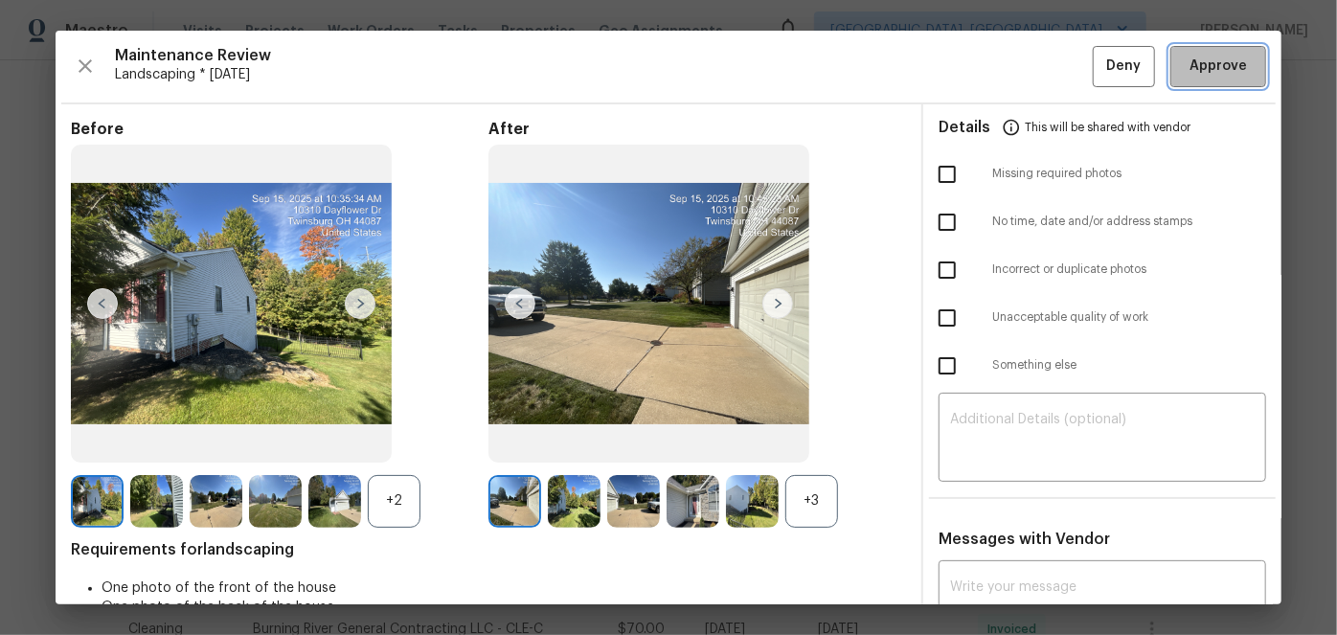
drag, startPoint x: 1175, startPoint y: 60, endPoint x: 1151, endPoint y: 69, distance: 25.4
click at [1186, 59] on span "Approve" at bounding box center [1218, 67] width 65 height 24
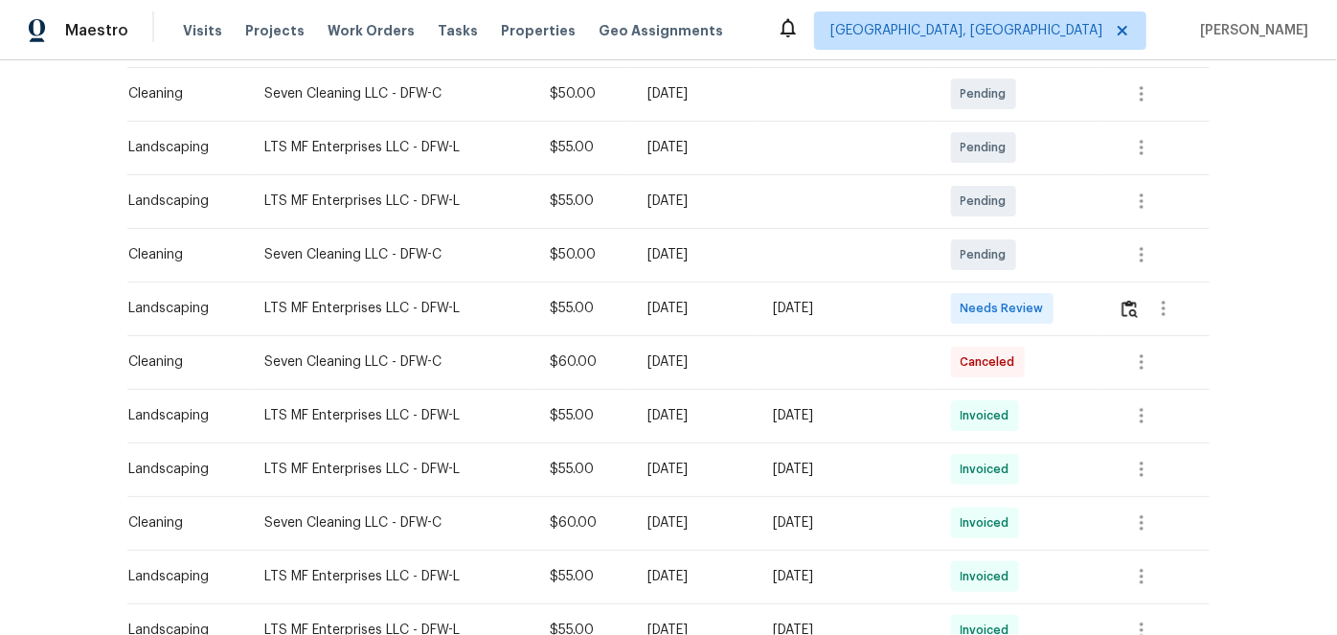
scroll to position [348, 0]
click at [1131, 309] on img "button" at bounding box center [1130, 308] width 16 height 18
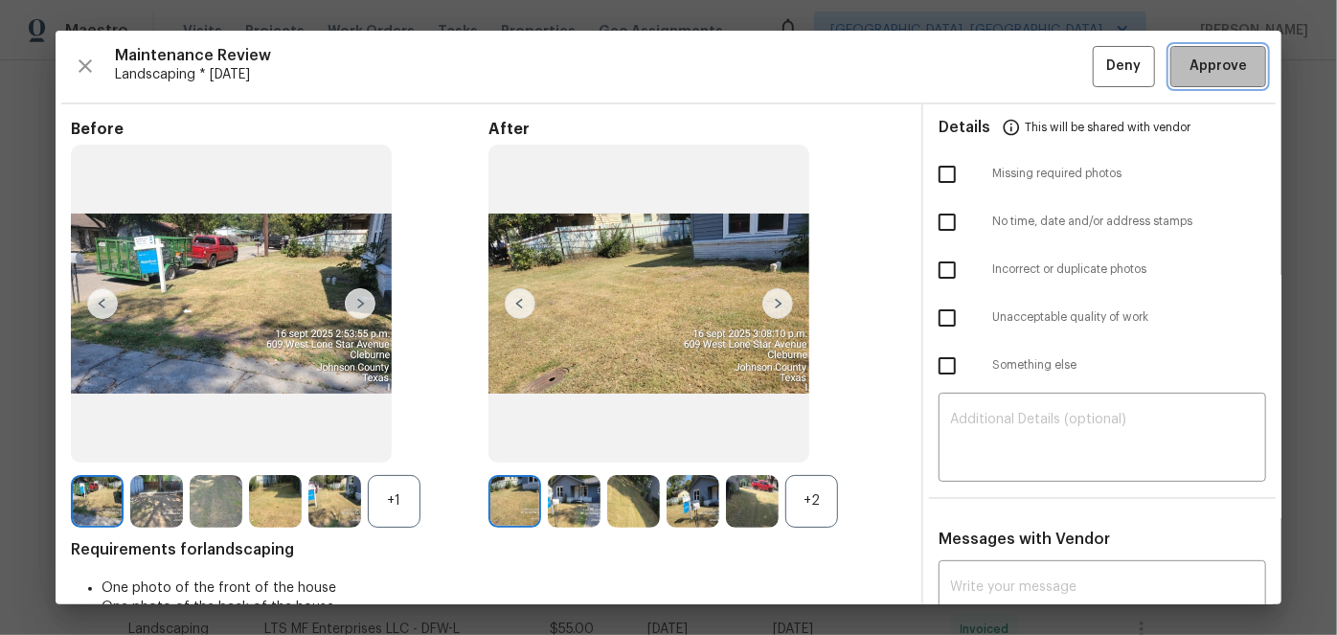
click at [1194, 73] on span "Approve" at bounding box center [1218, 67] width 57 height 24
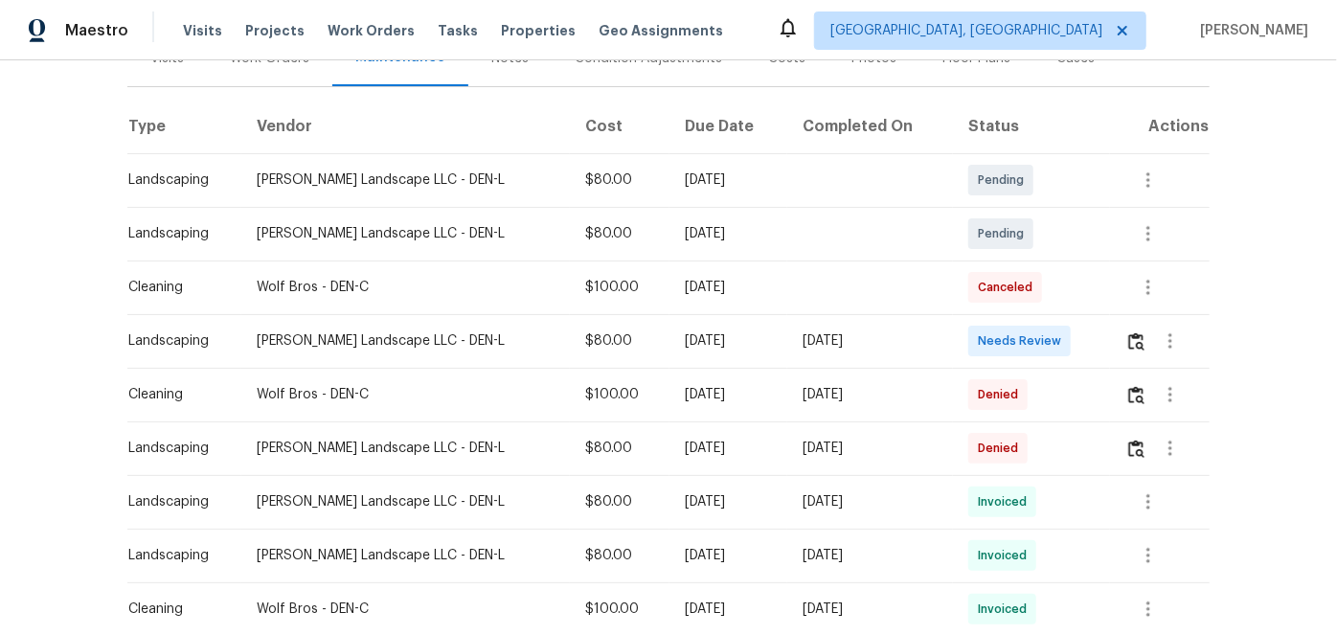
scroll to position [261, 0]
click at [1128, 338] on img "button" at bounding box center [1136, 341] width 16 height 18
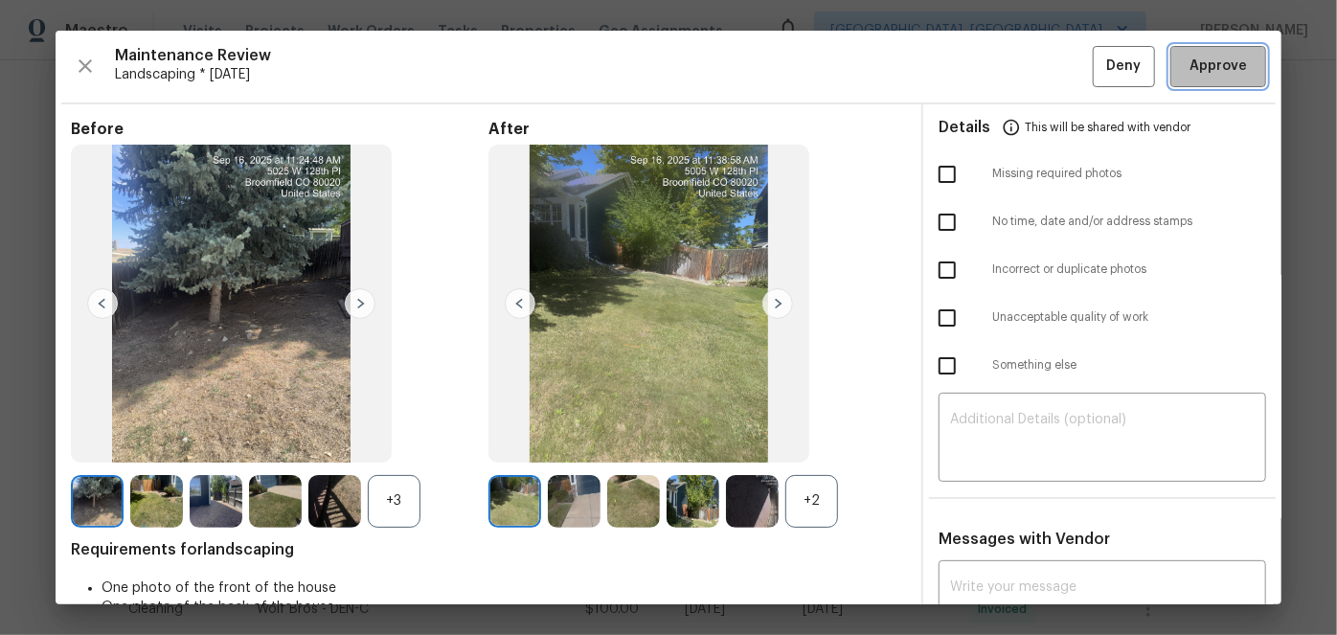
click at [1209, 72] on span "Approve" at bounding box center [1218, 67] width 57 height 24
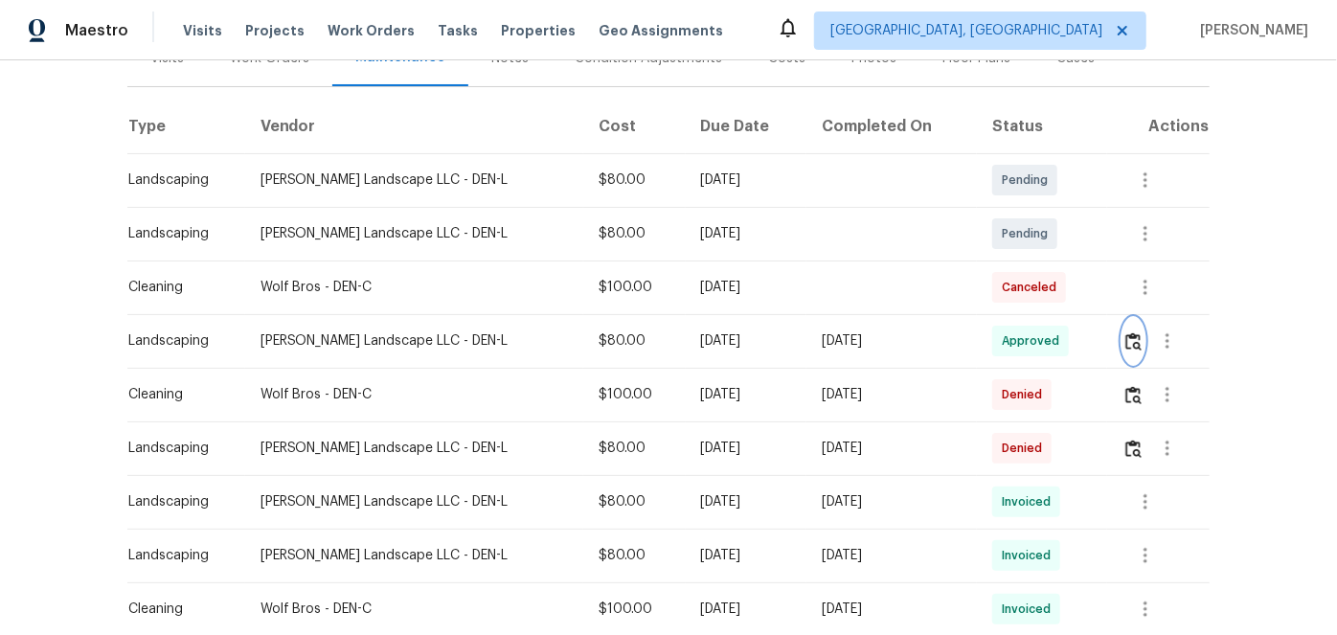
scroll to position [0, 0]
